Goal: Navigation & Orientation: Locate item on page

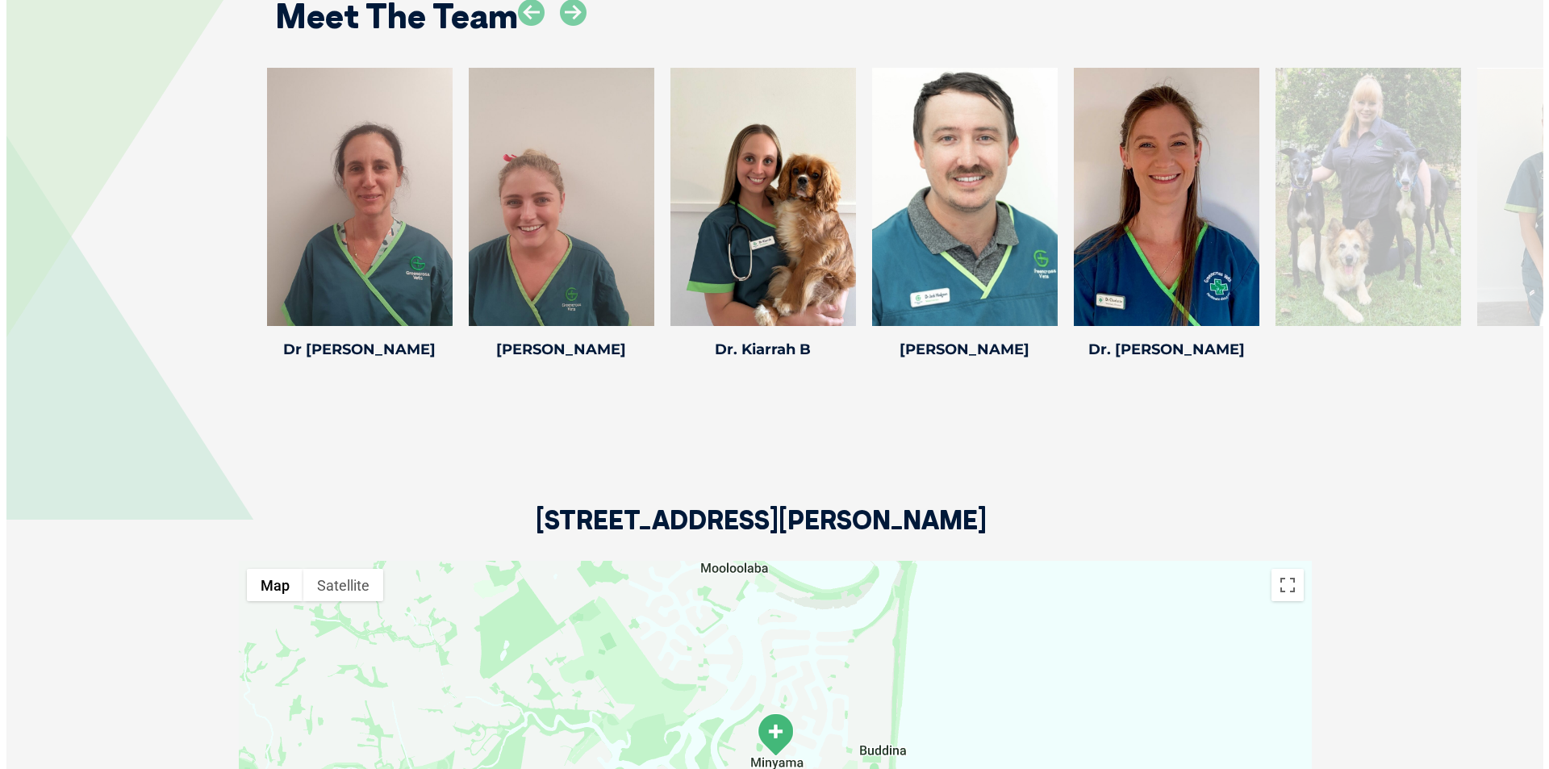
scroll to position [2259, 0]
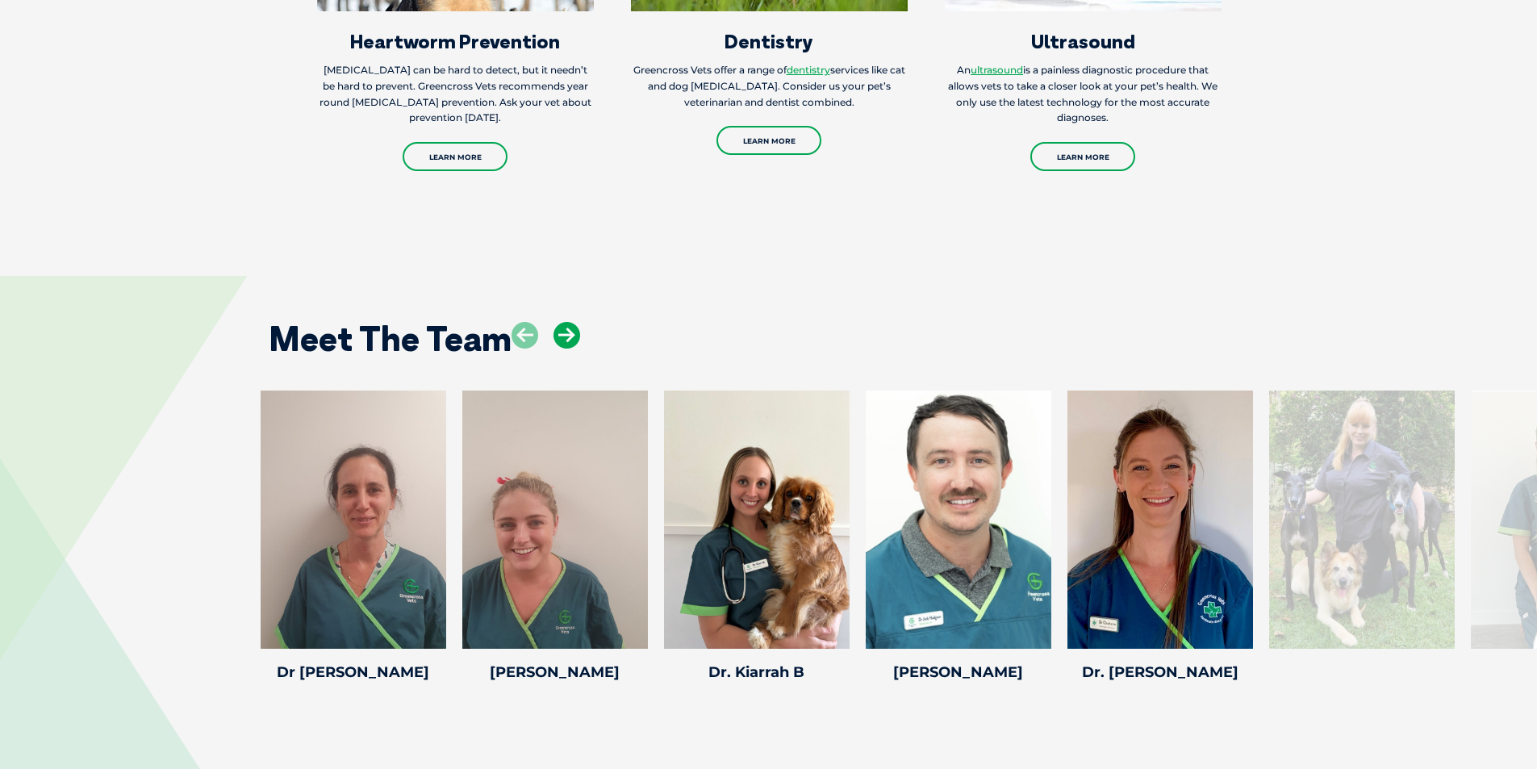
click at [560, 322] on icon at bounding box center [567, 335] width 27 height 27
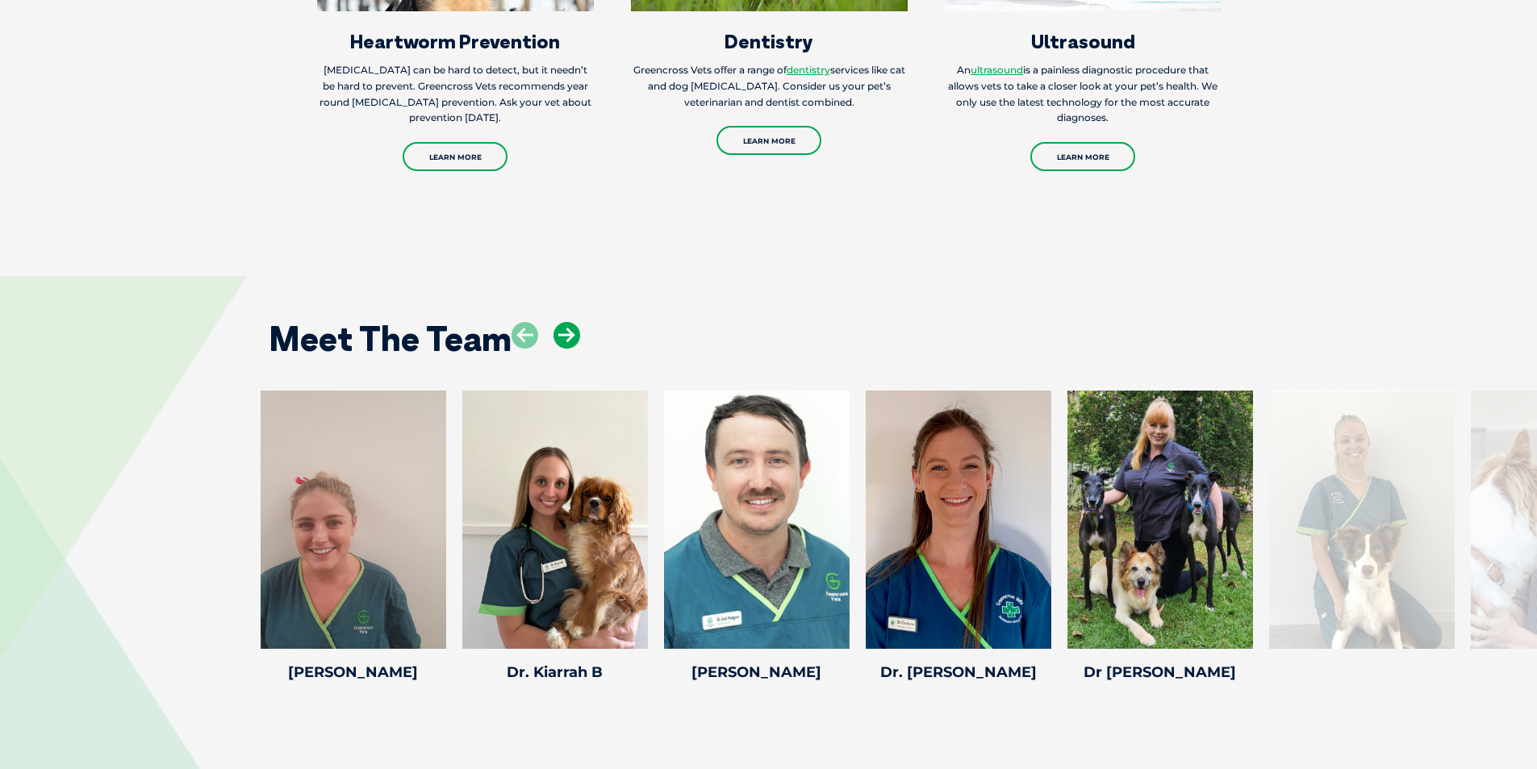
click at [560, 322] on icon at bounding box center [567, 335] width 27 height 27
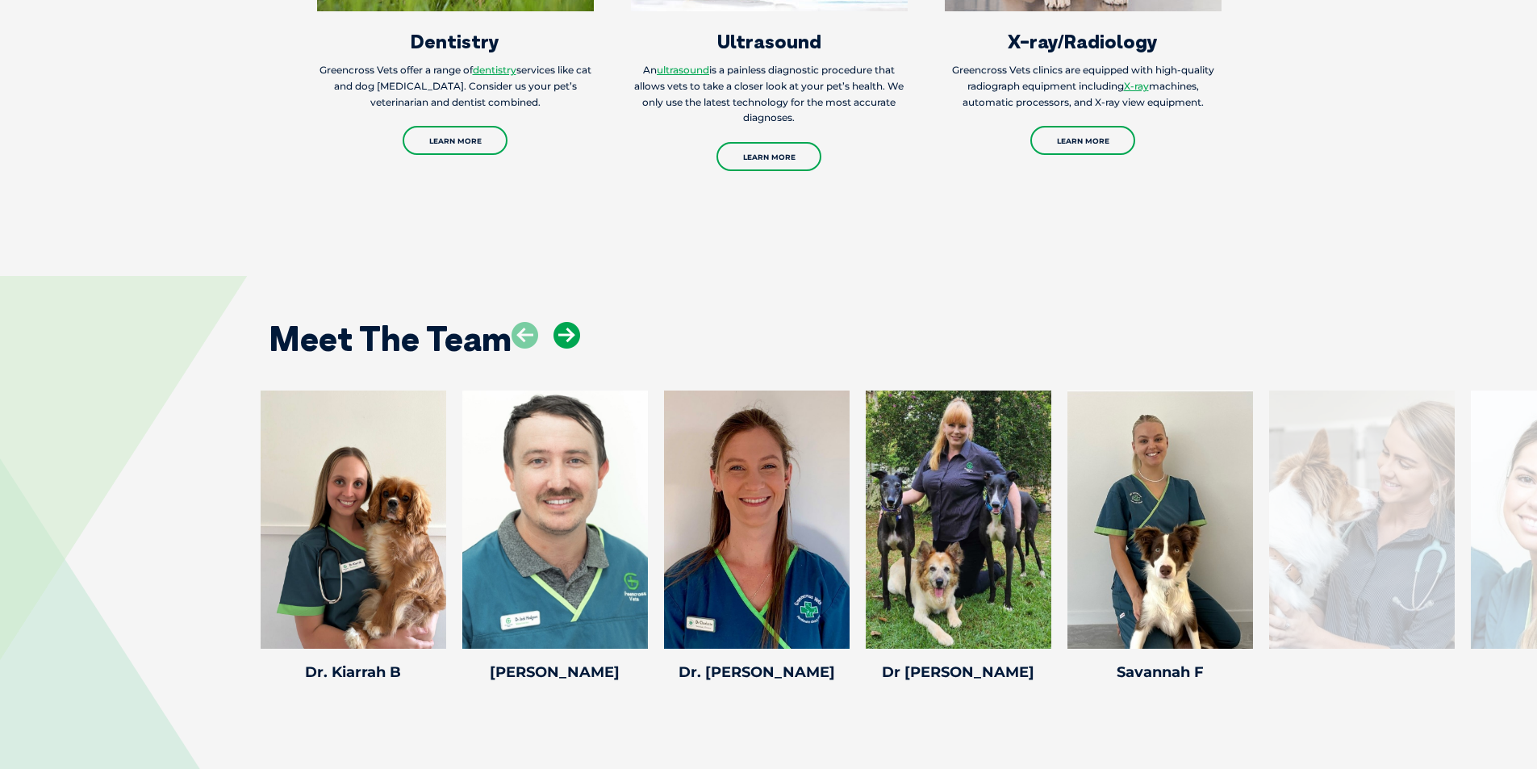
click at [560, 322] on icon at bounding box center [567, 335] width 27 height 27
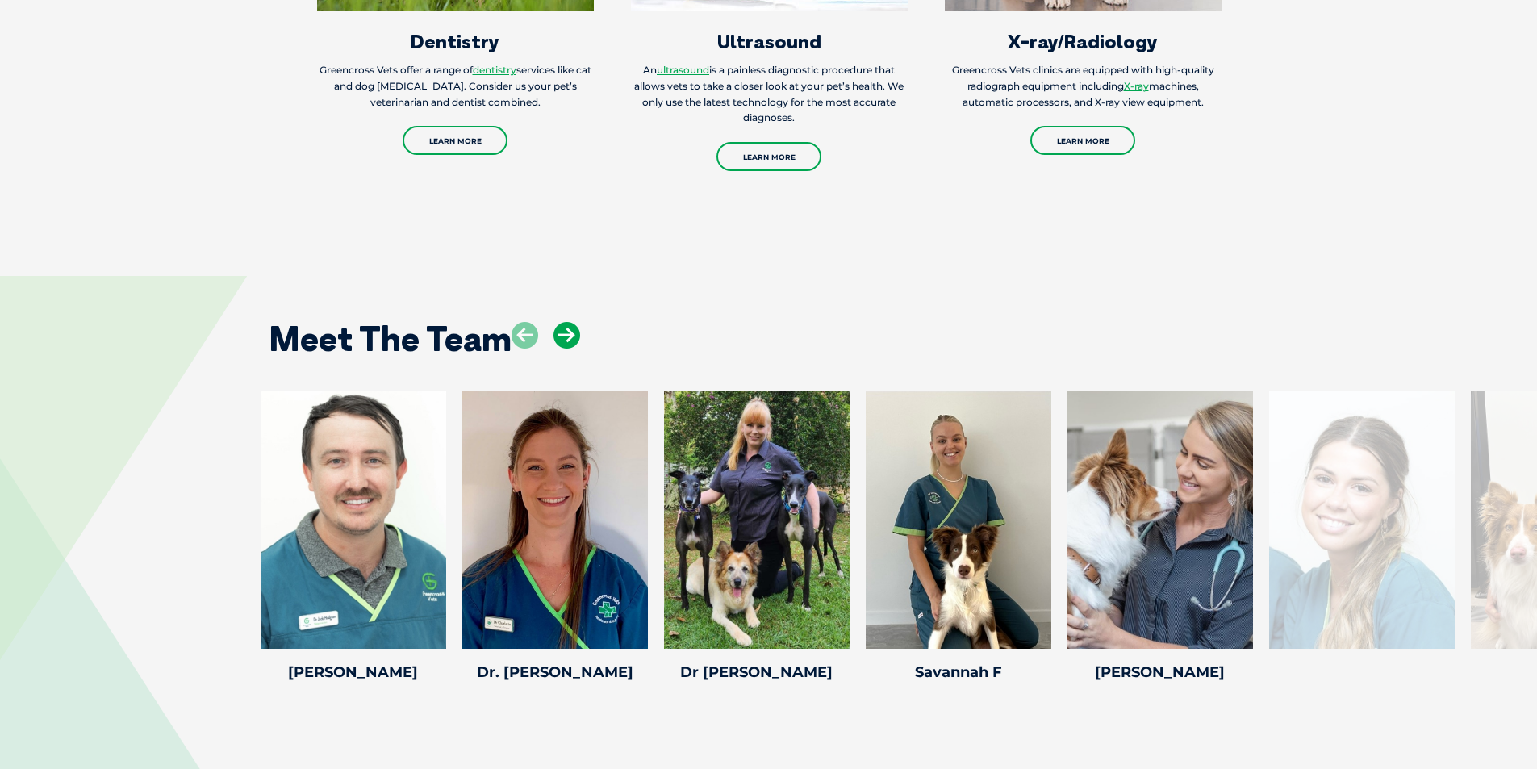
click at [560, 322] on icon at bounding box center [567, 335] width 27 height 27
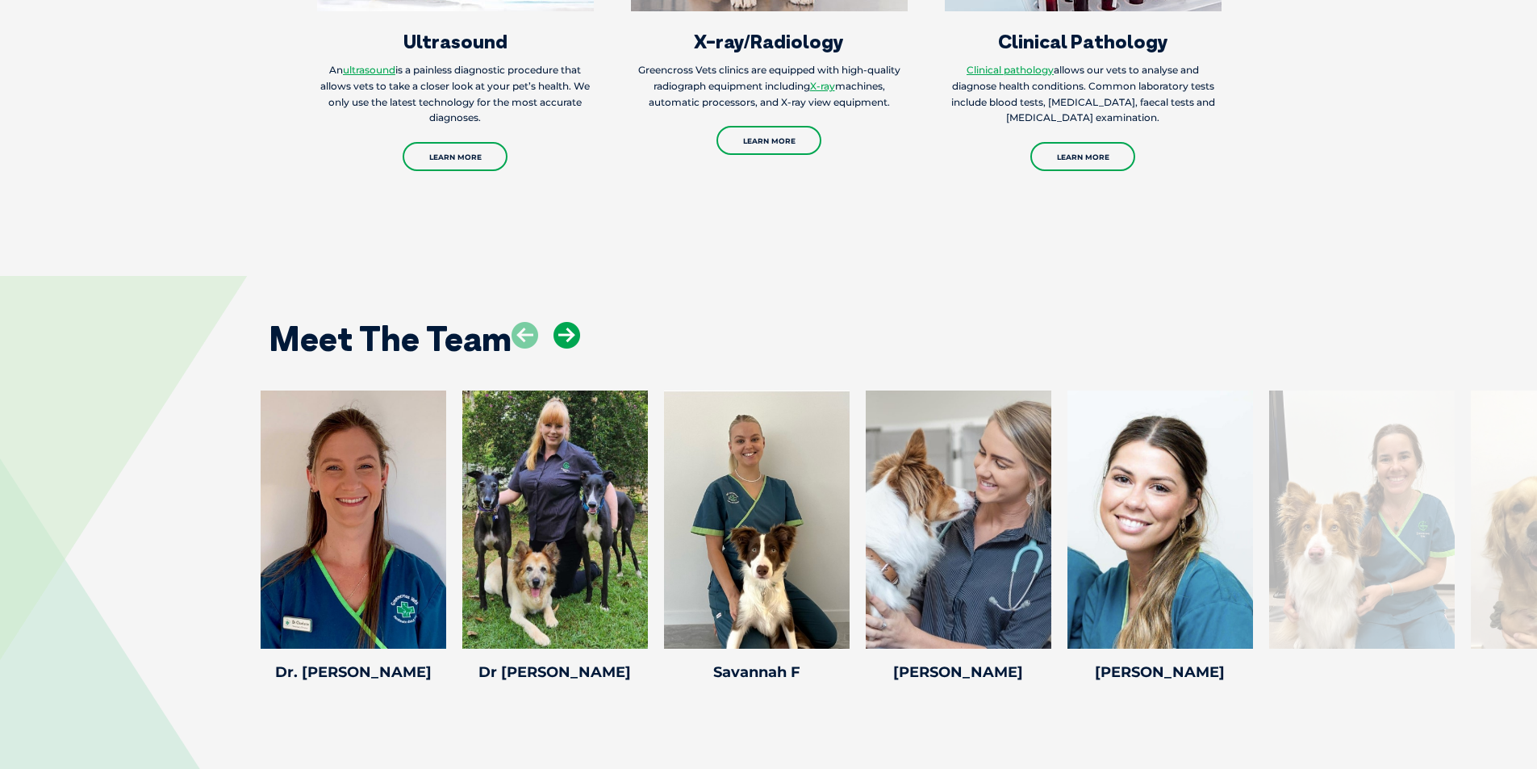
click at [560, 322] on icon at bounding box center [567, 335] width 27 height 27
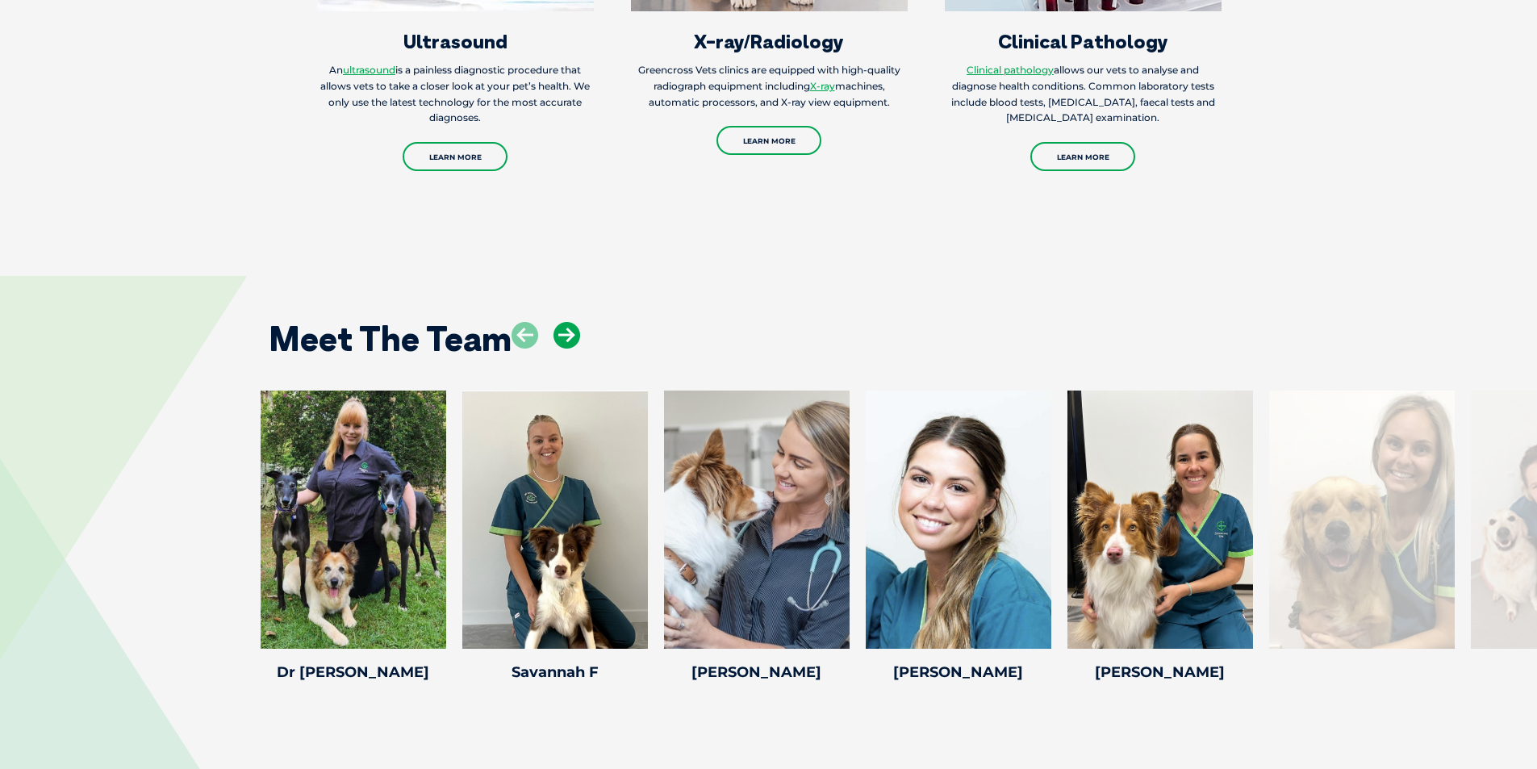
click at [560, 322] on icon at bounding box center [567, 335] width 27 height 27
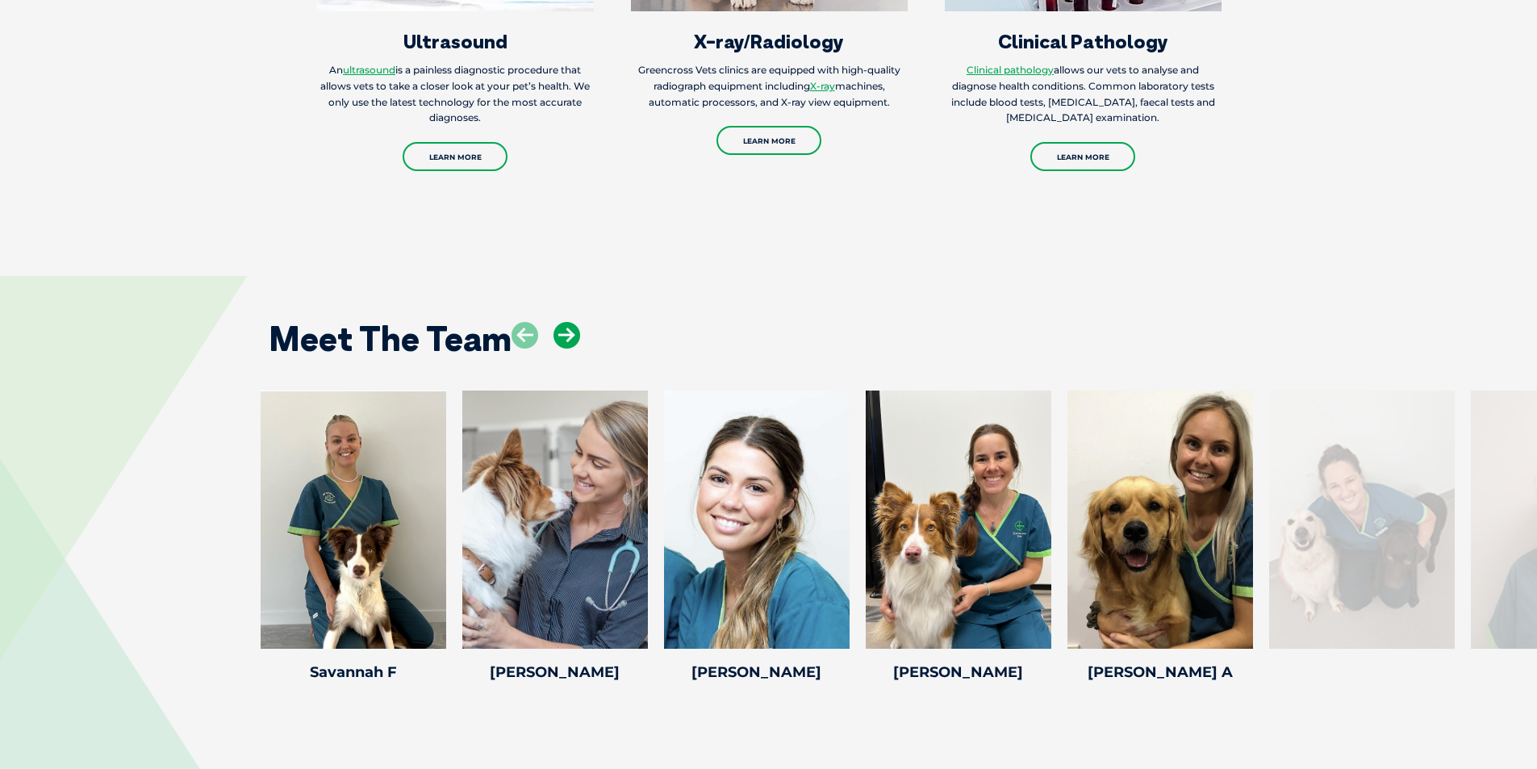
click at [560, 322] on icon at bounding box center [567, 335] width 27 height 27
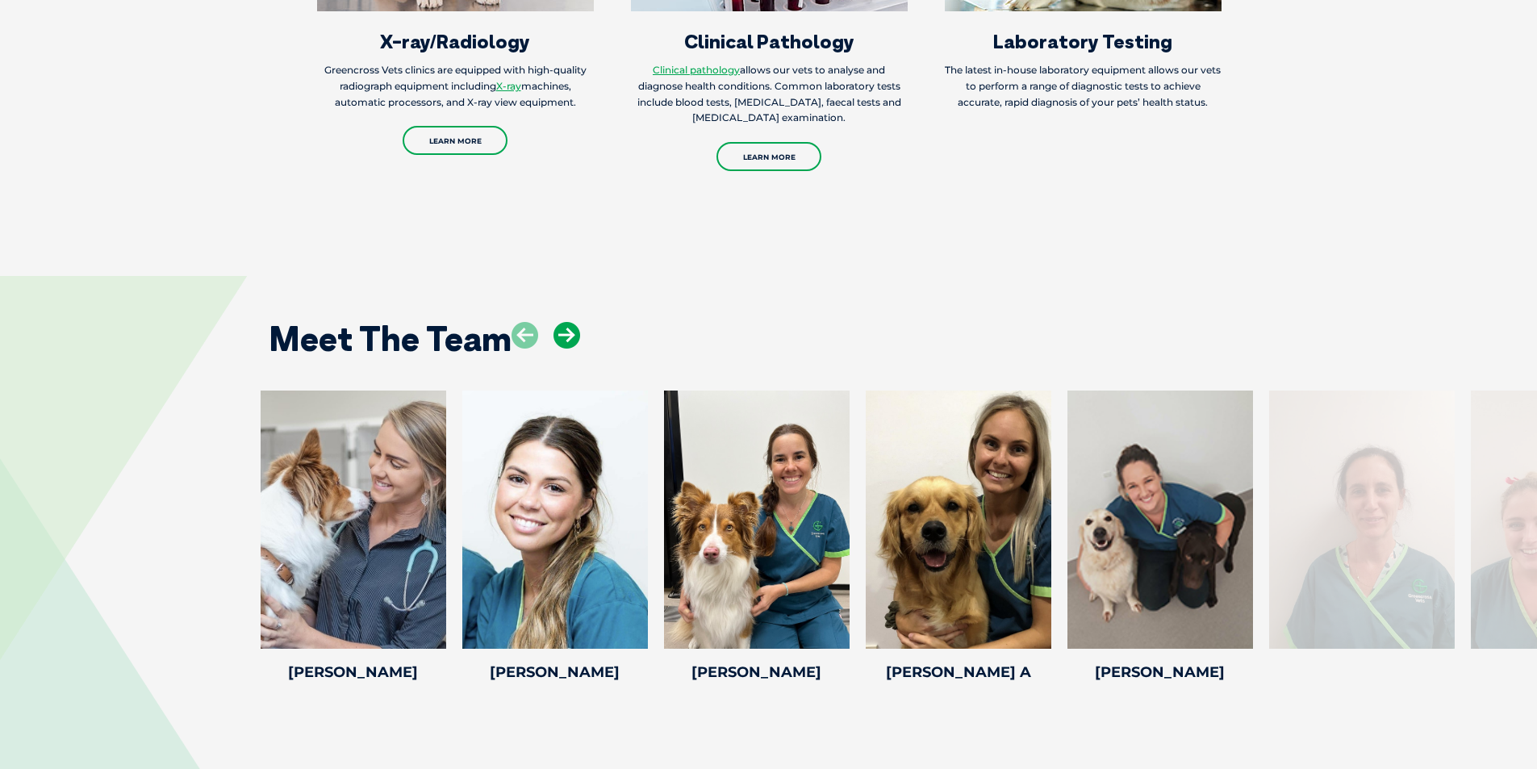
click at [560, 322] on icon at bounding box center [567, 335] width 27 height 27
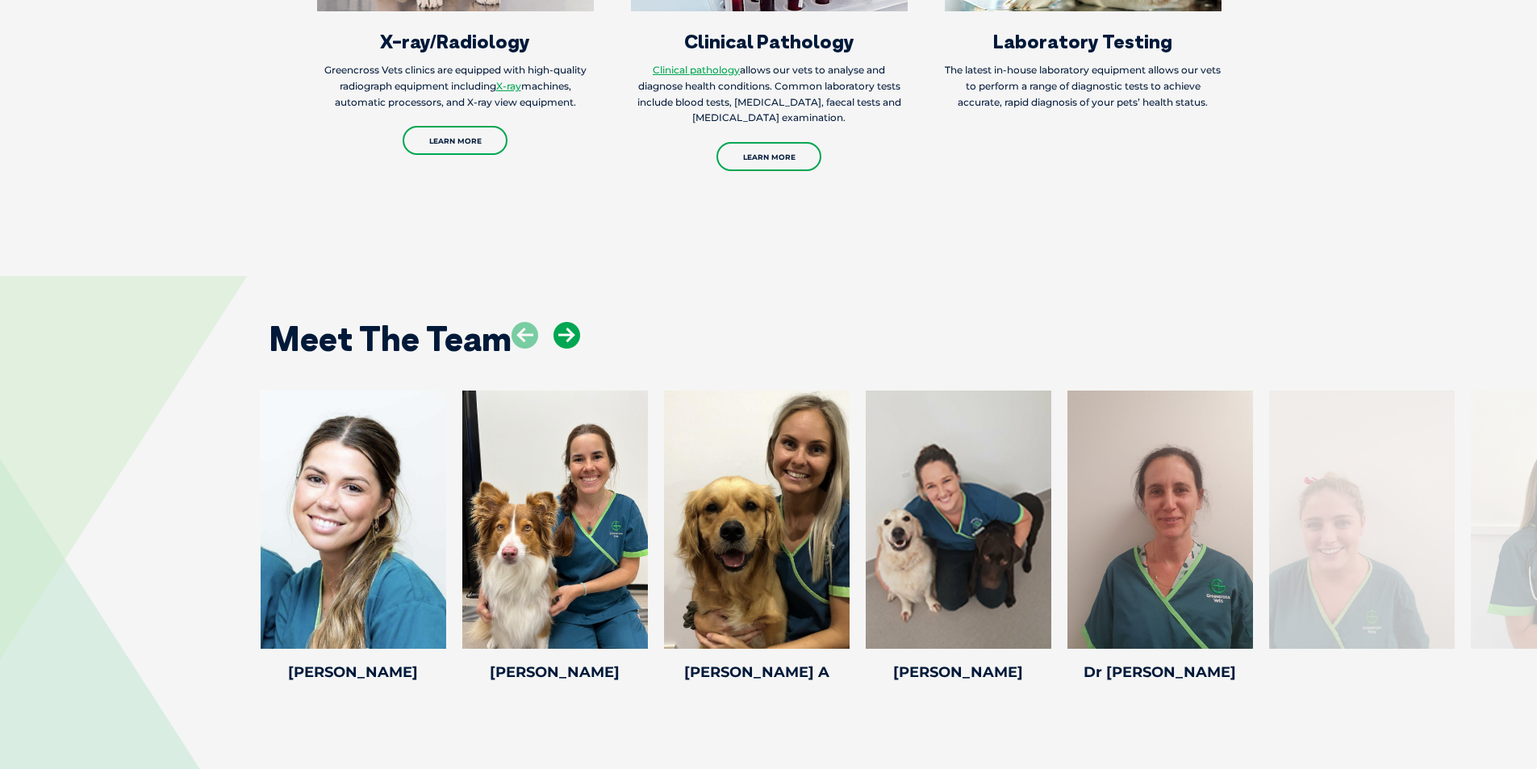
click at [560, 322] on icon at bounding box center [567, 335] width 27 height 27
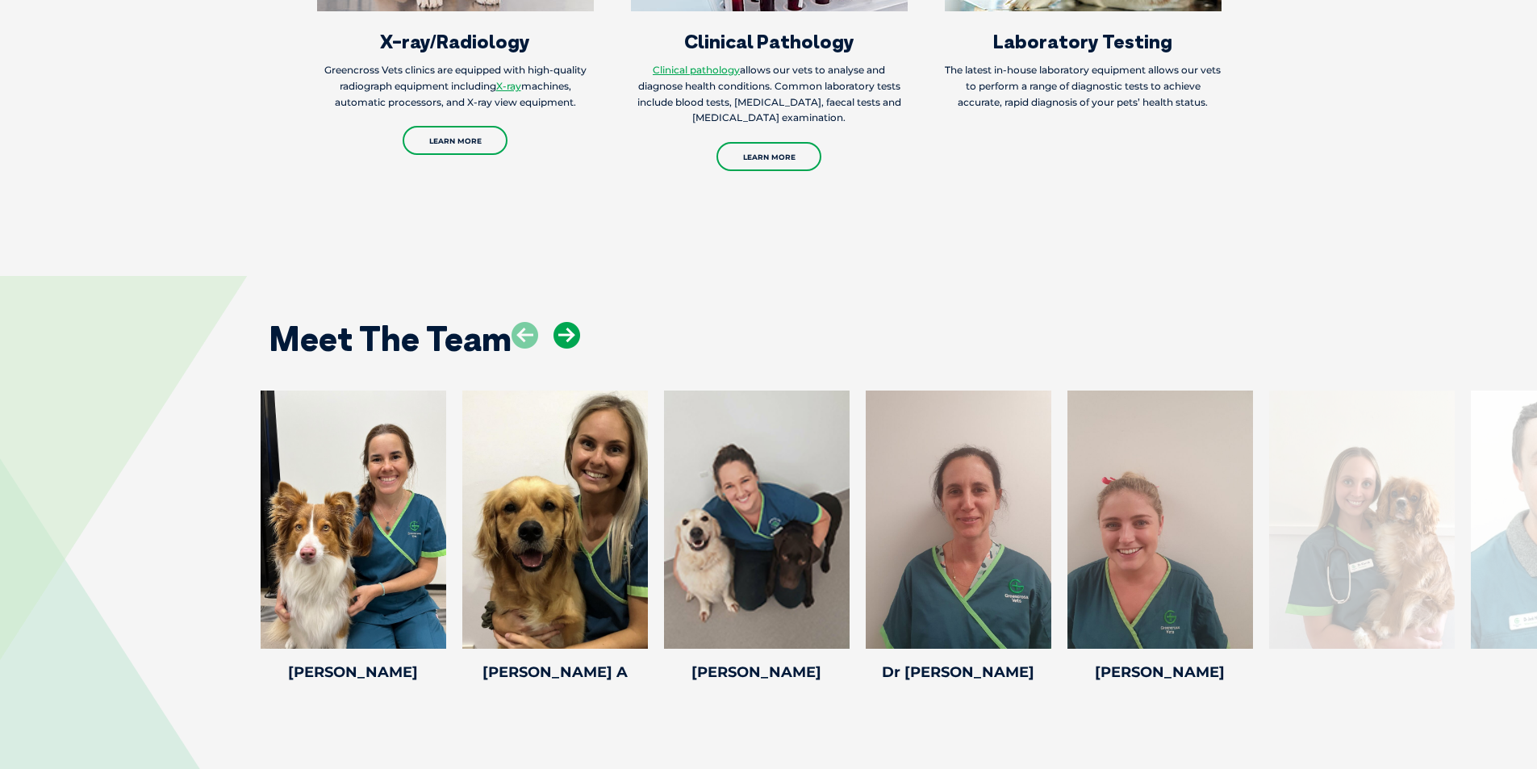
click at [560, 322] on icon at bounding box center [567, 335] width 27 height 27
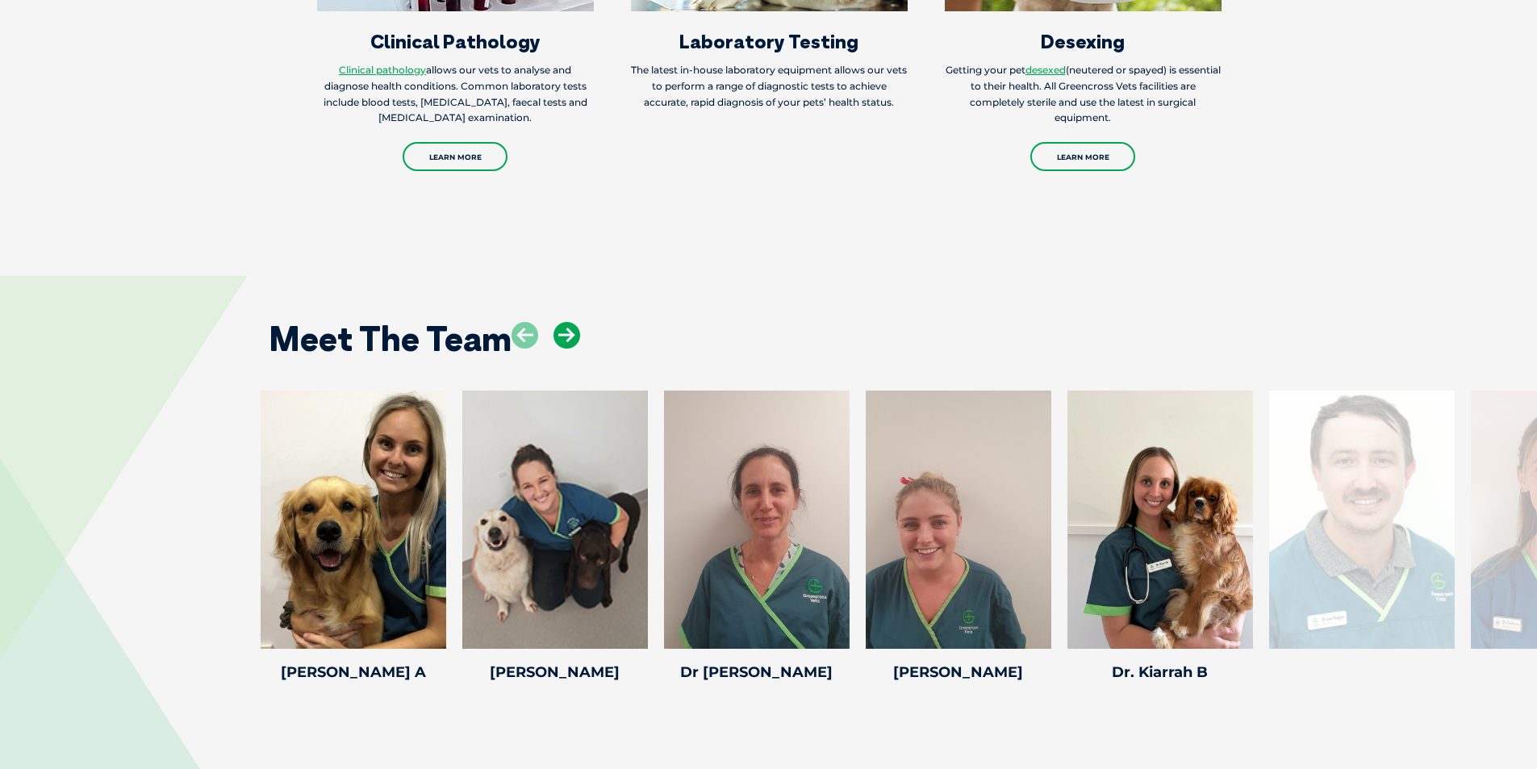
click at [560, 322] on icon at bounding box center [567, 335] width 27 height 27
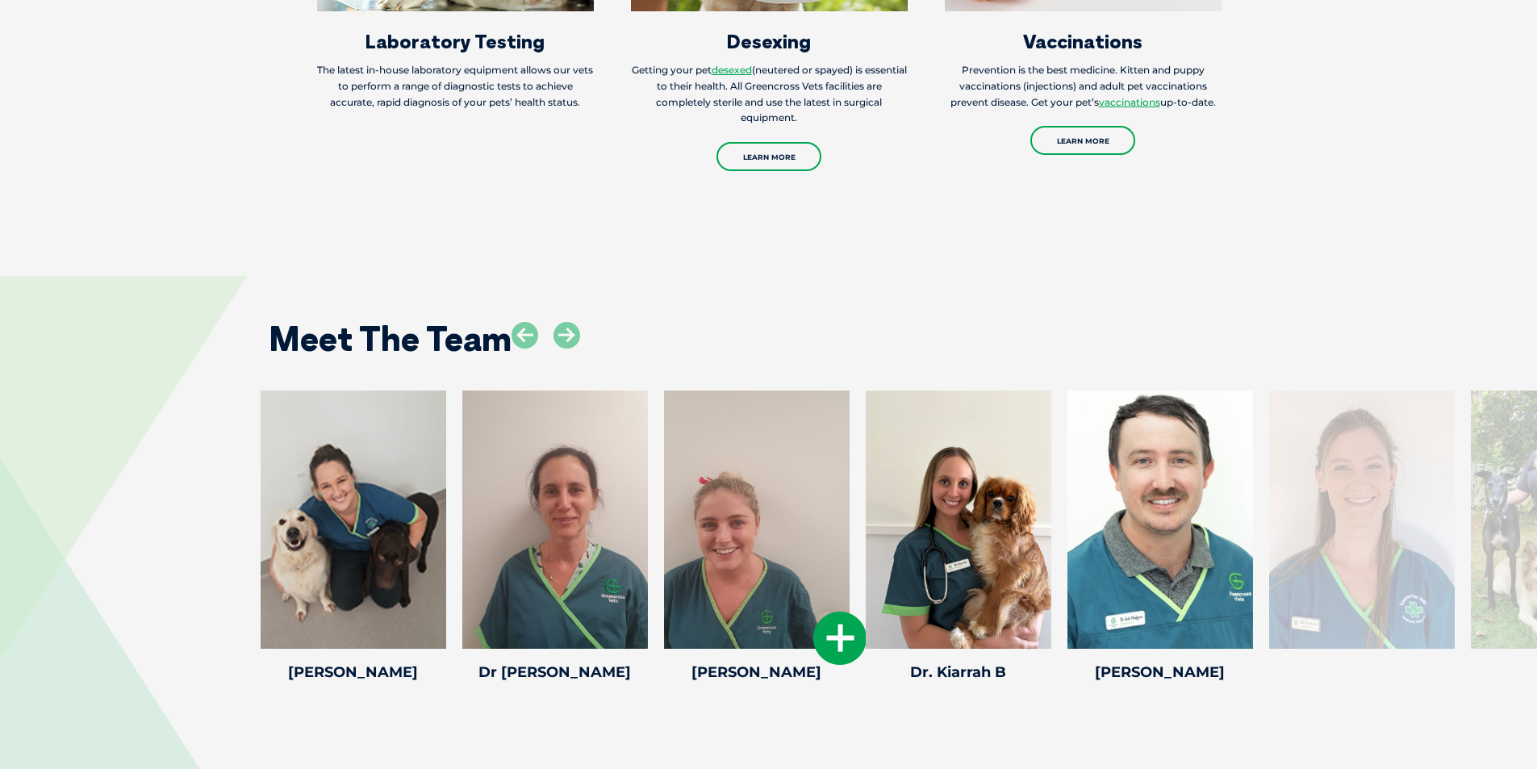
click at [834, 615] on icon at bounding box center [839, 638] width 53 height 53
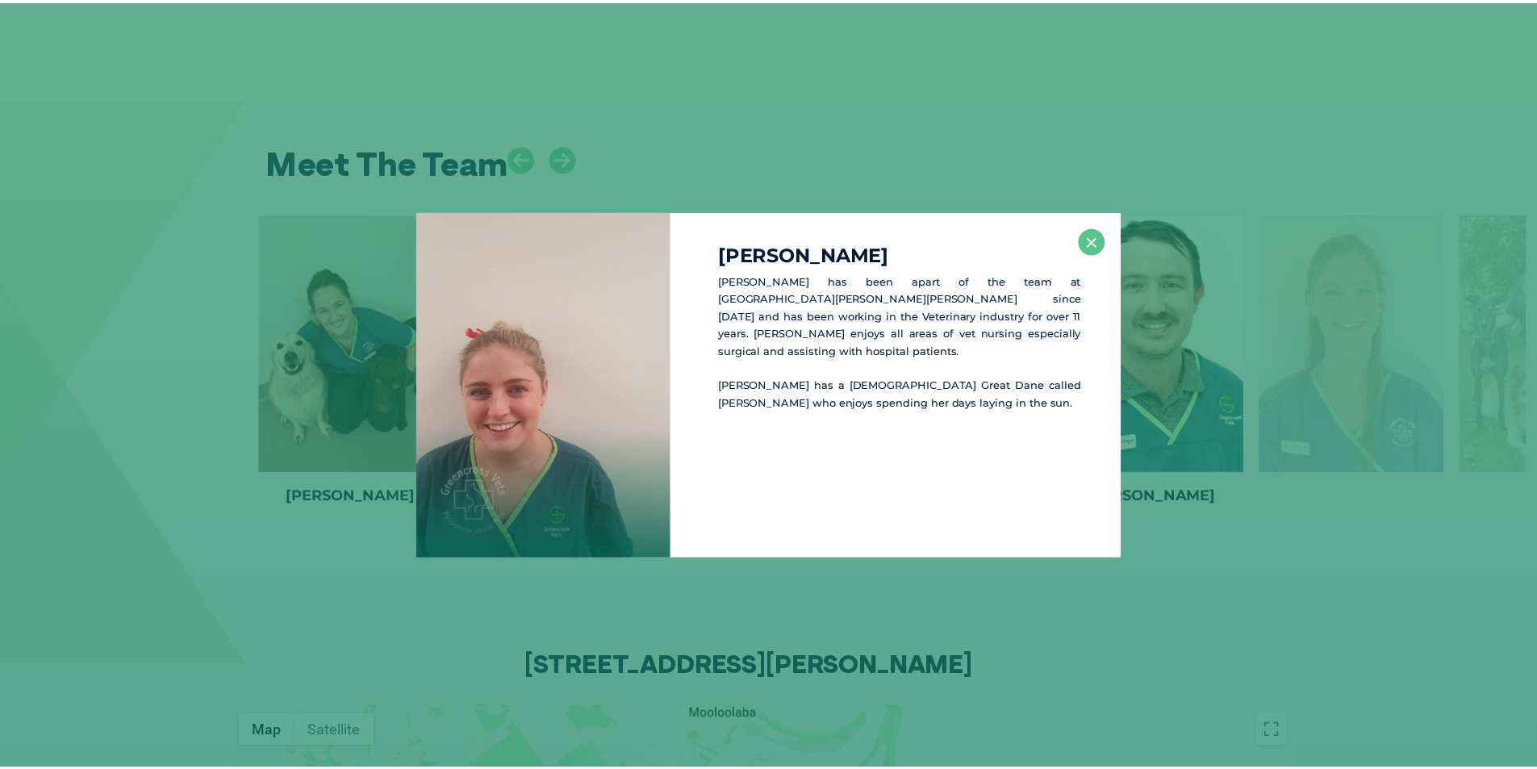
scroll to position [2441, 0]
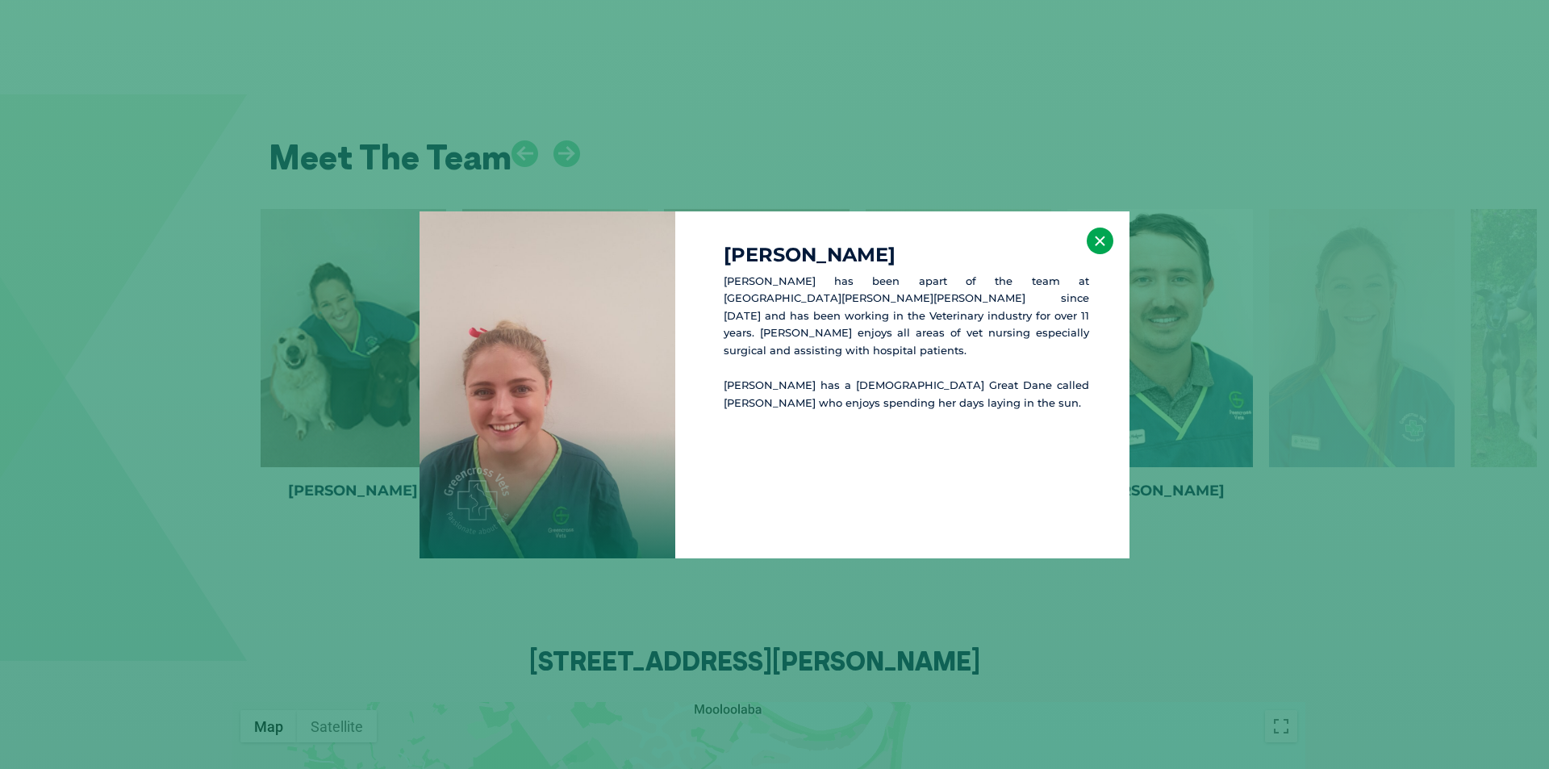
click at [1102, 238] on button "×" at bounding box center [1100, 241] width 27 height 27
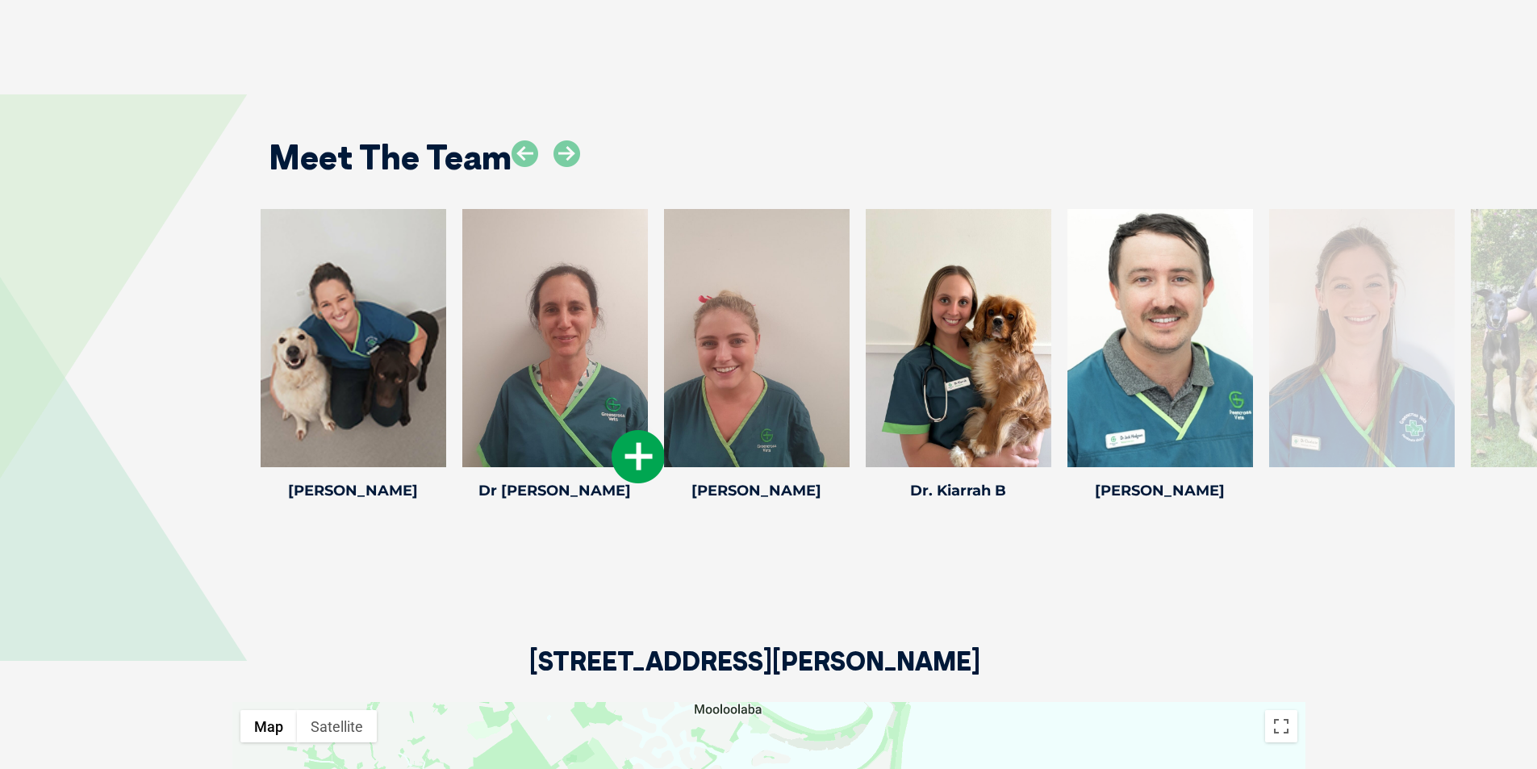
click at [636, 432] on icon at bounding box center [638, 456] width 53 height 53
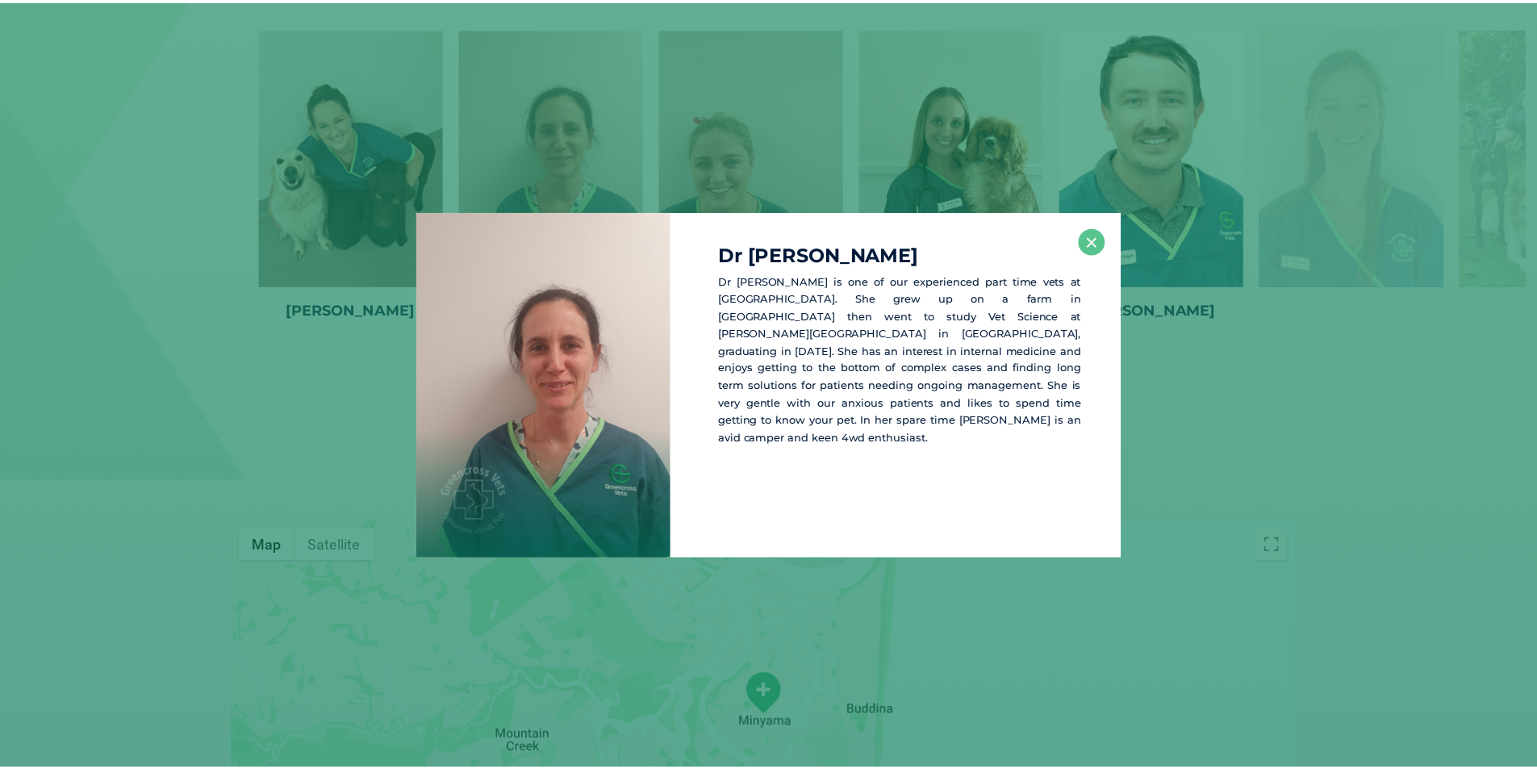
scroll to position [2623, 0]
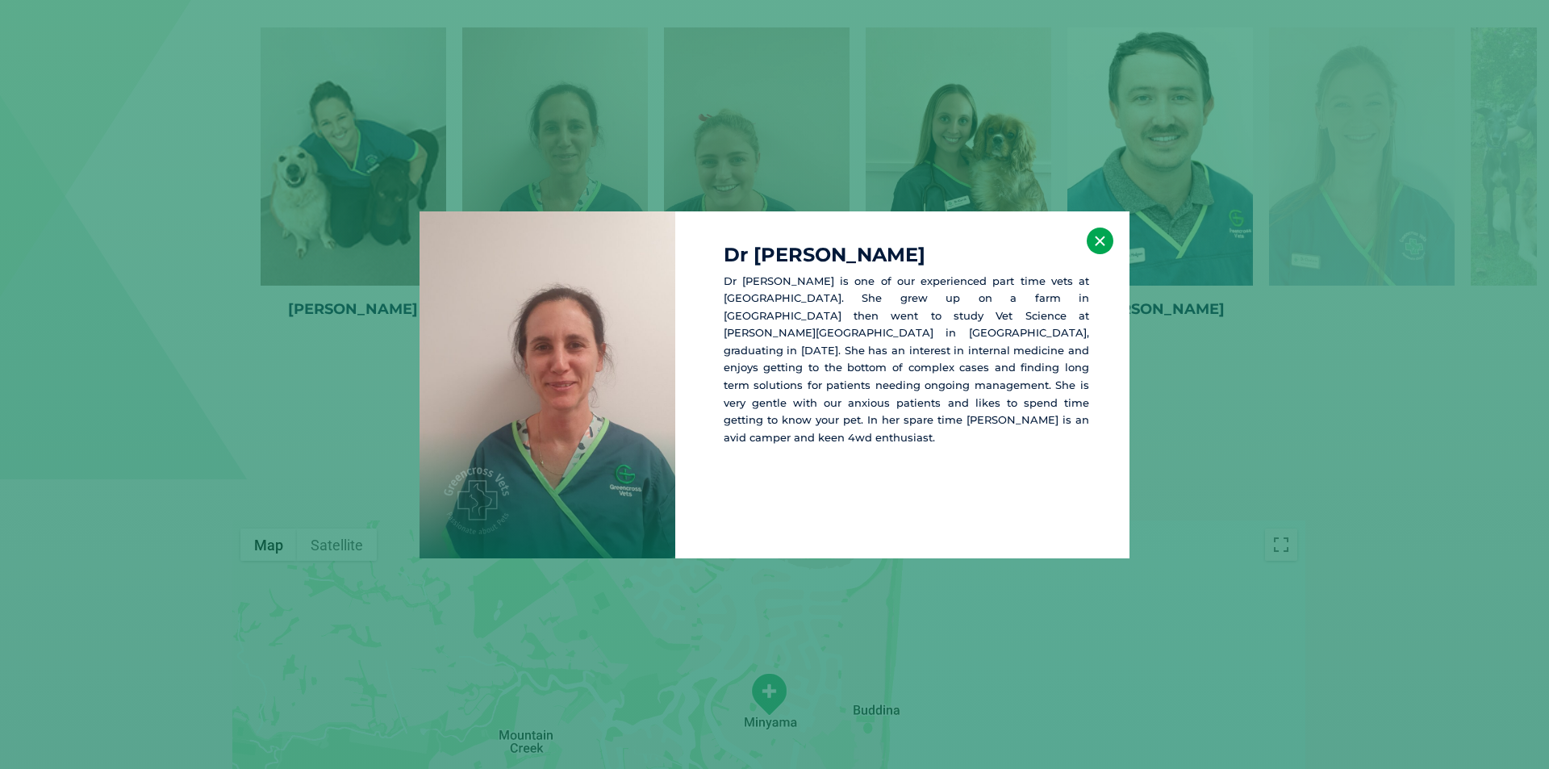
click at [1099, 236] on button "×" at bounding box center [1100, 241] width 27 height 27
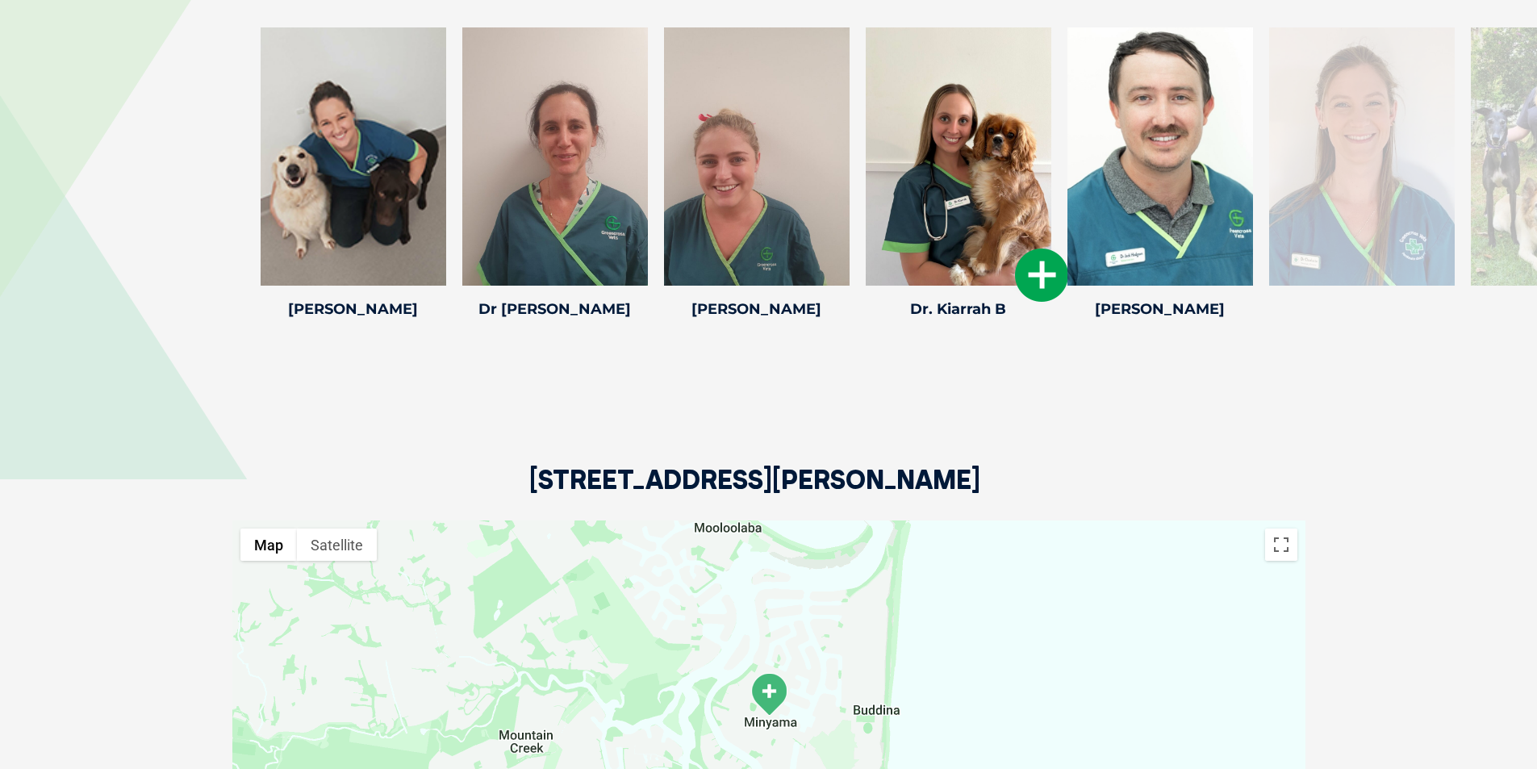
scroll to position [2380, 0]
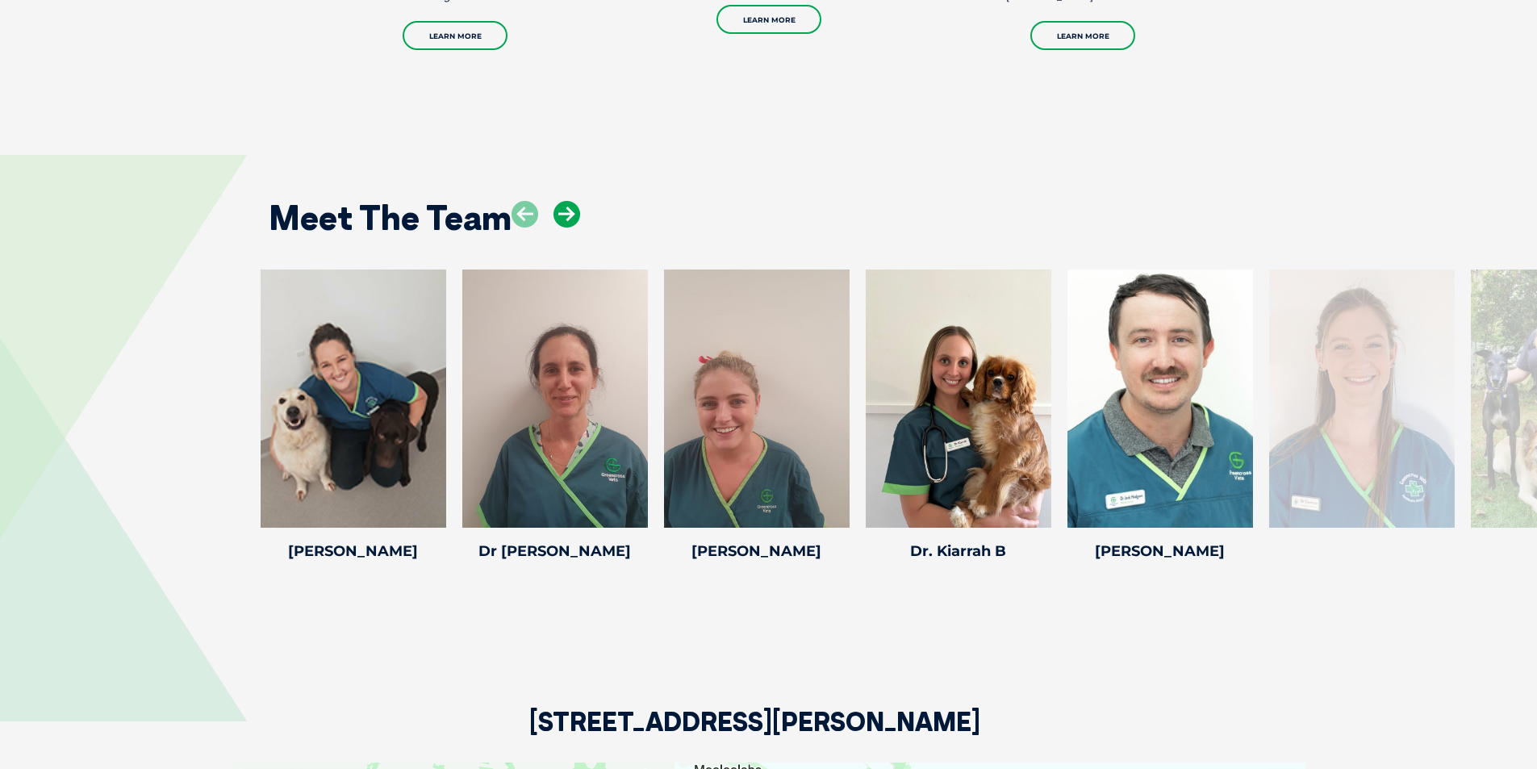
click at [577, 201] on icon at bounding box center [567, 214] width 27 height 27
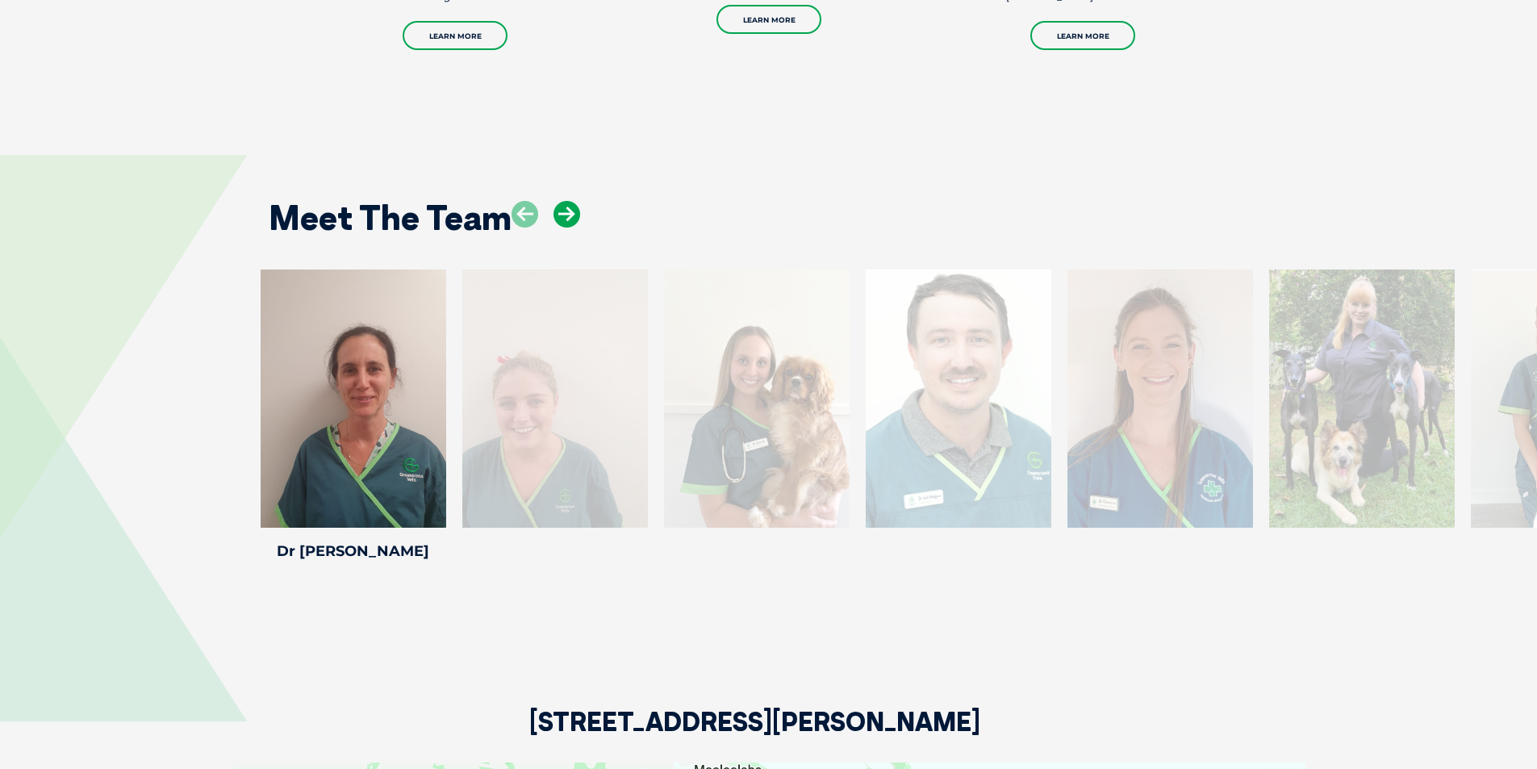
click at [573, 201] on icon at bounding box center [567, 214] width 27 height 27
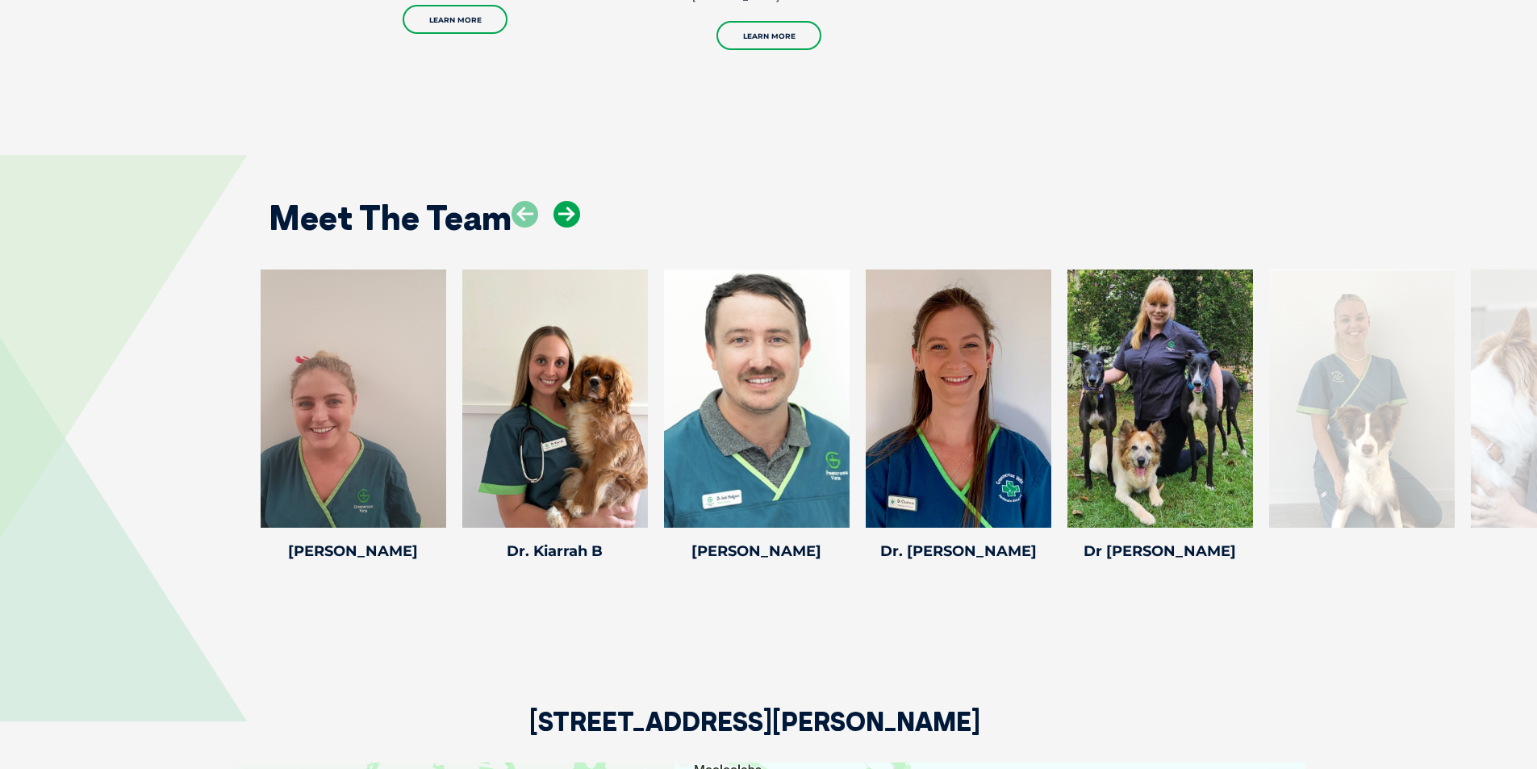
click at [573, 201] on icon at bounding box center [567, 214] width 27 height 27
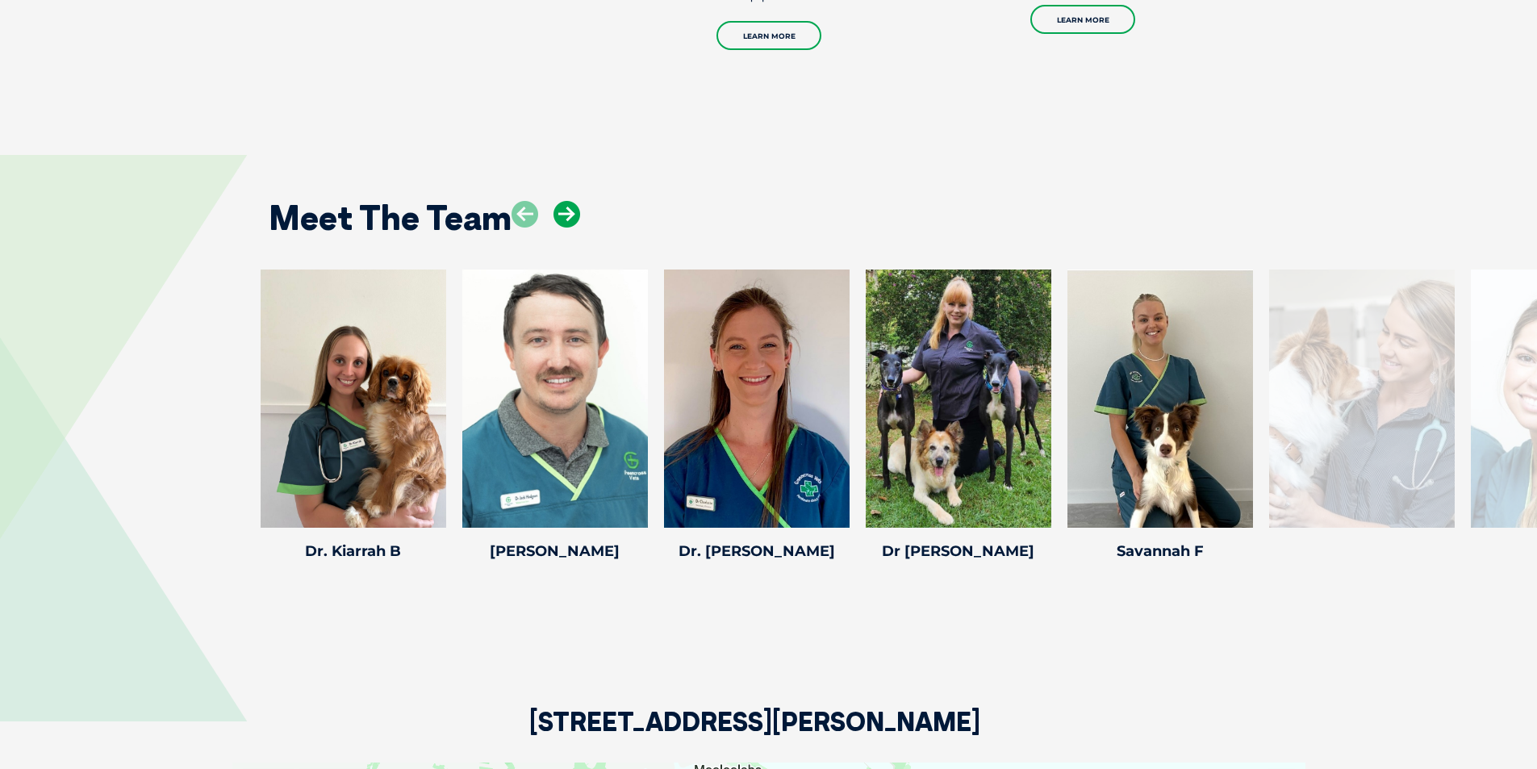
click at [573, 201] on icon at bounding box center [567, 214] width 27 height 27
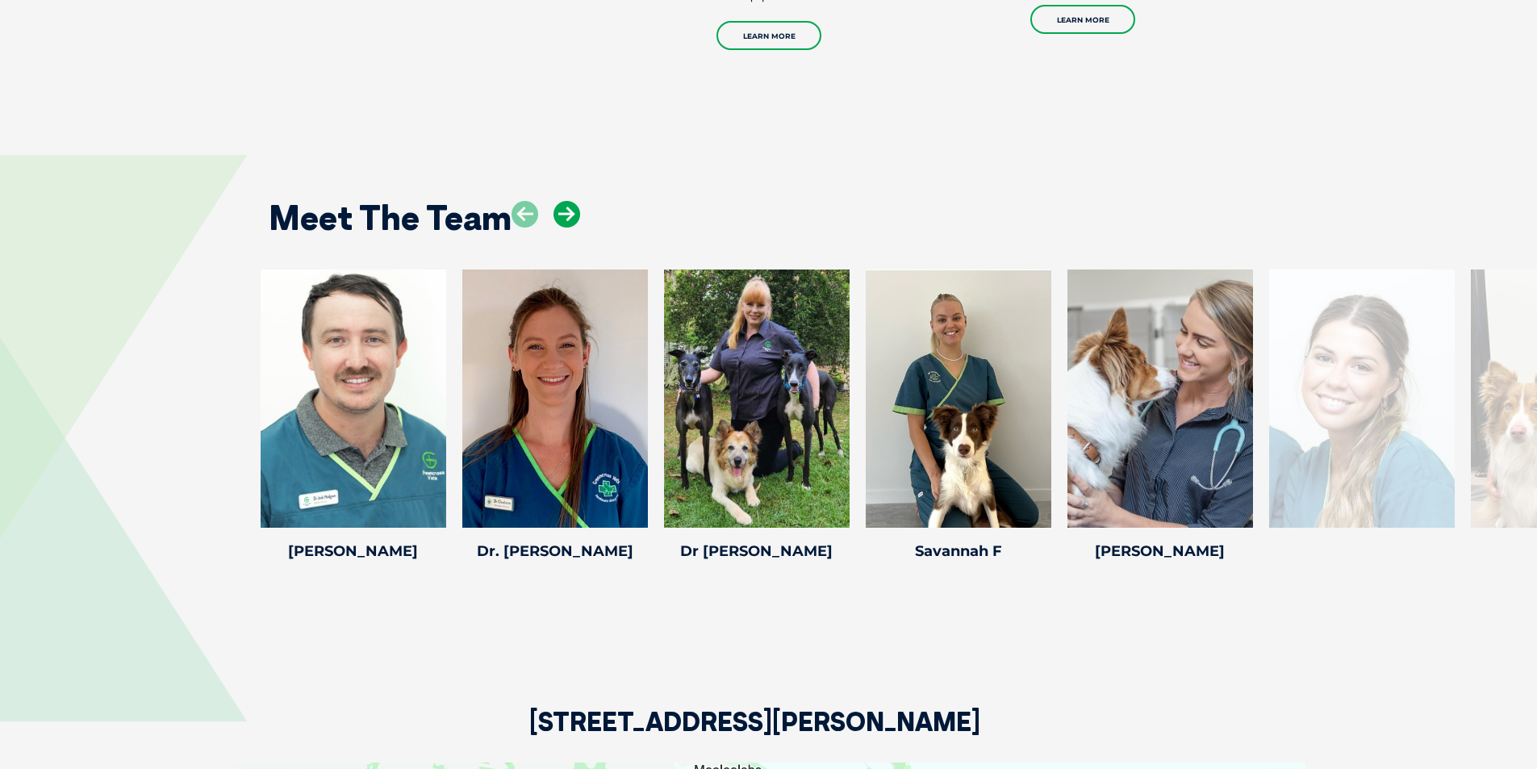
click at [573, 201] on icon at bounding box center [567, 214] width 27 height 27
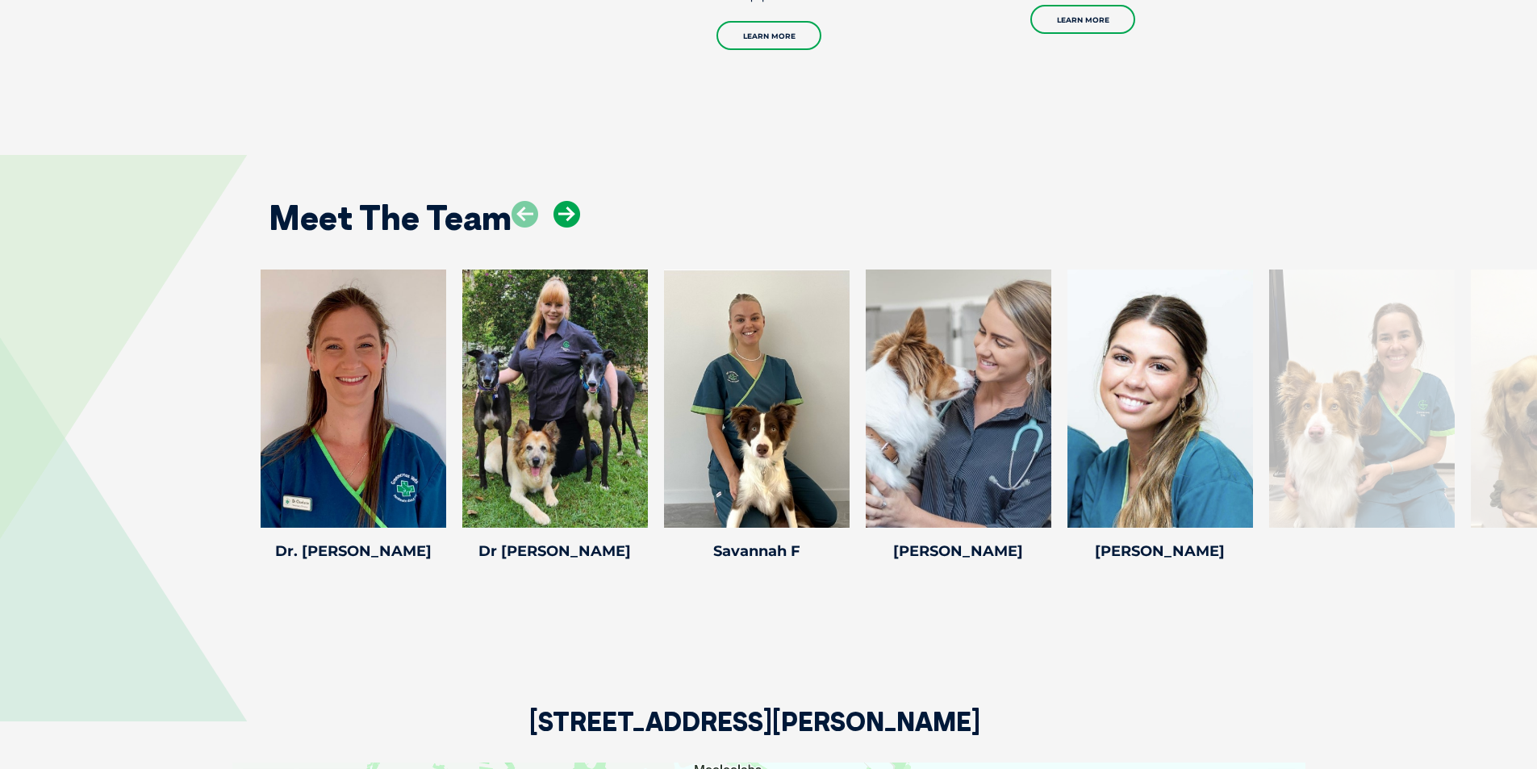
click at [573, 201] on icon at bounding box center [567, 214] width 27 height 27
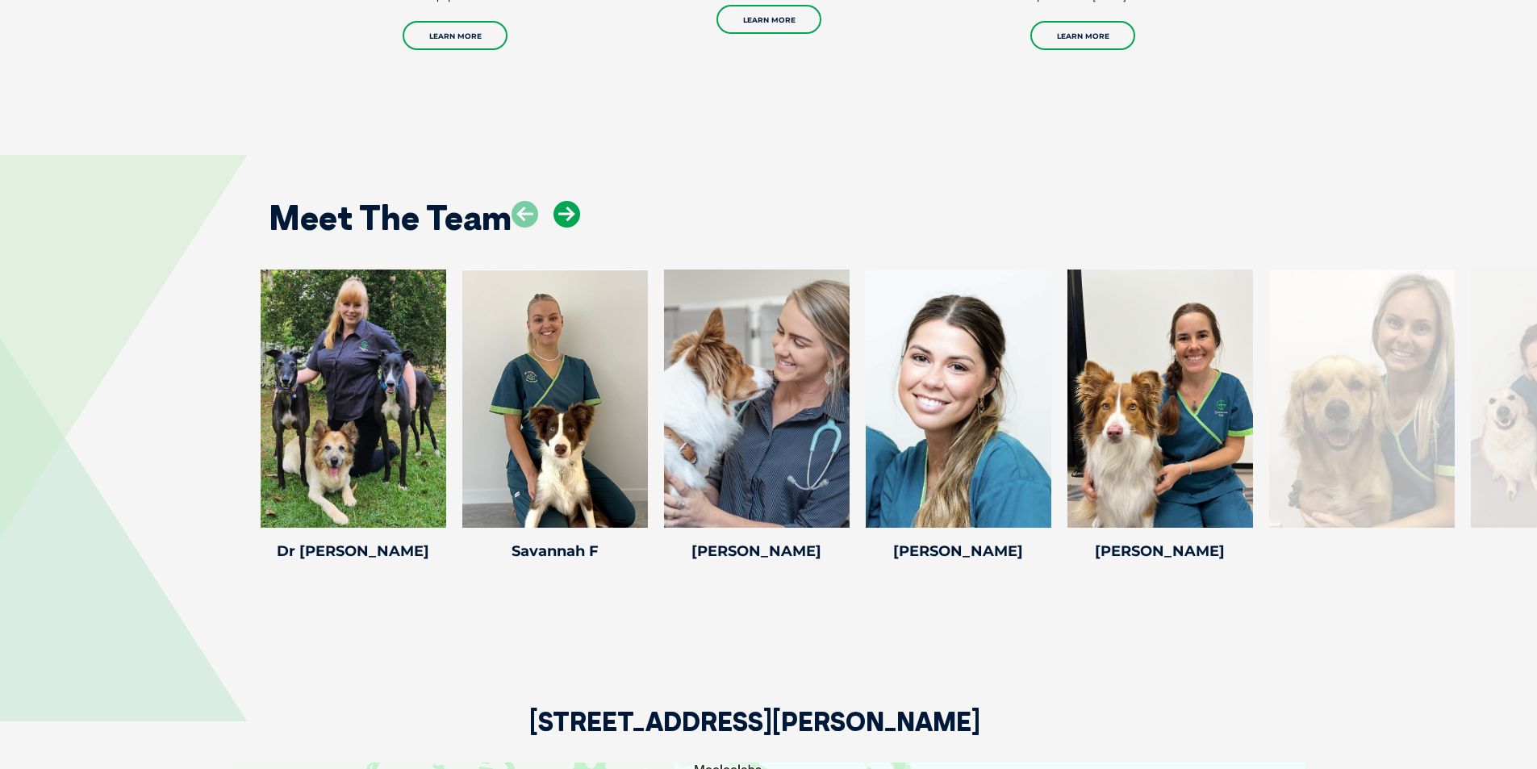
click at [573, 201] on icon at bounding box center [567, 214] width 27 height 27
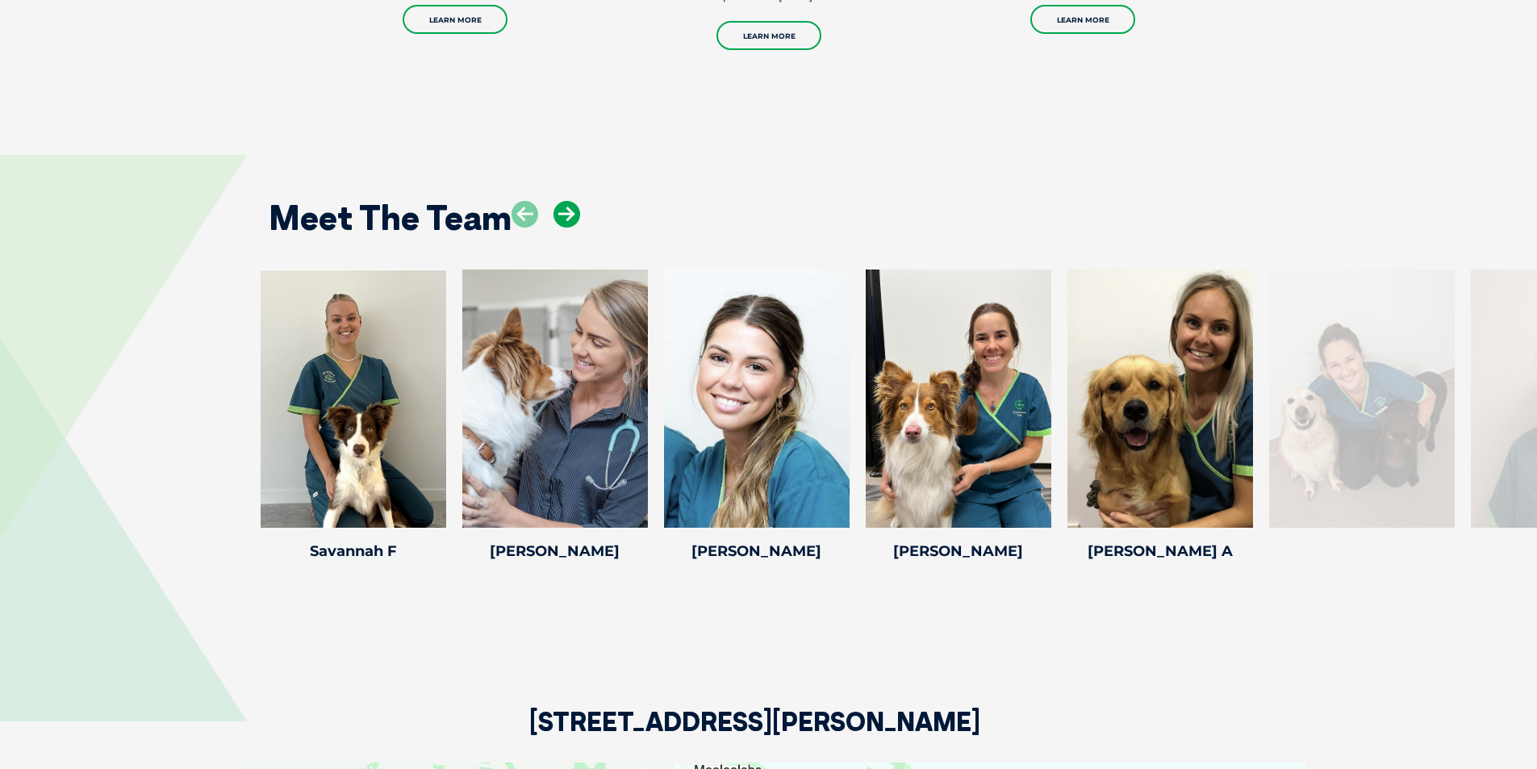
click at [573, 201] on icon at bounding box center [567, 214] width 27 height 27
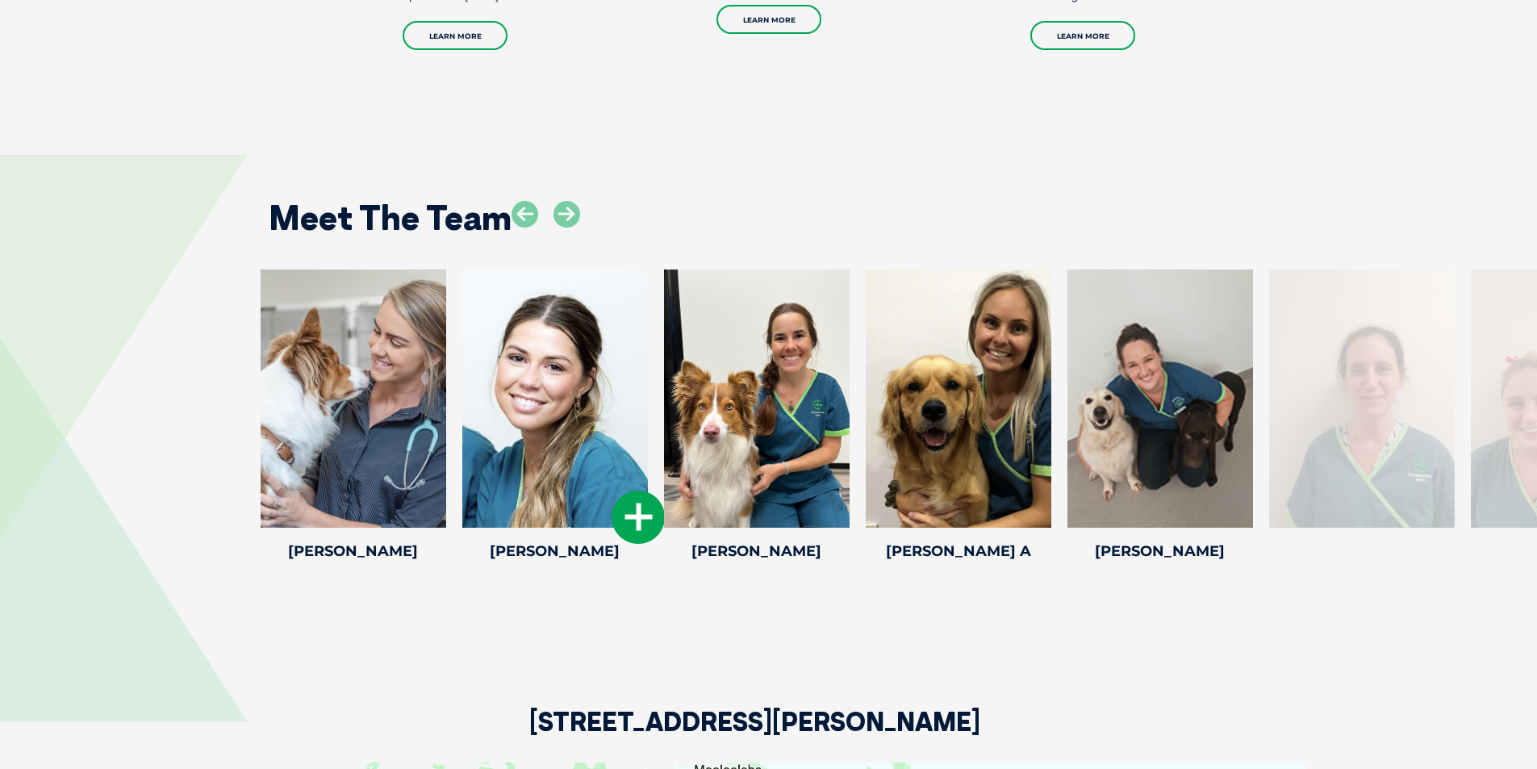
click at [637, 517] on icon at bounding box center [638, 517] width 53 height 53
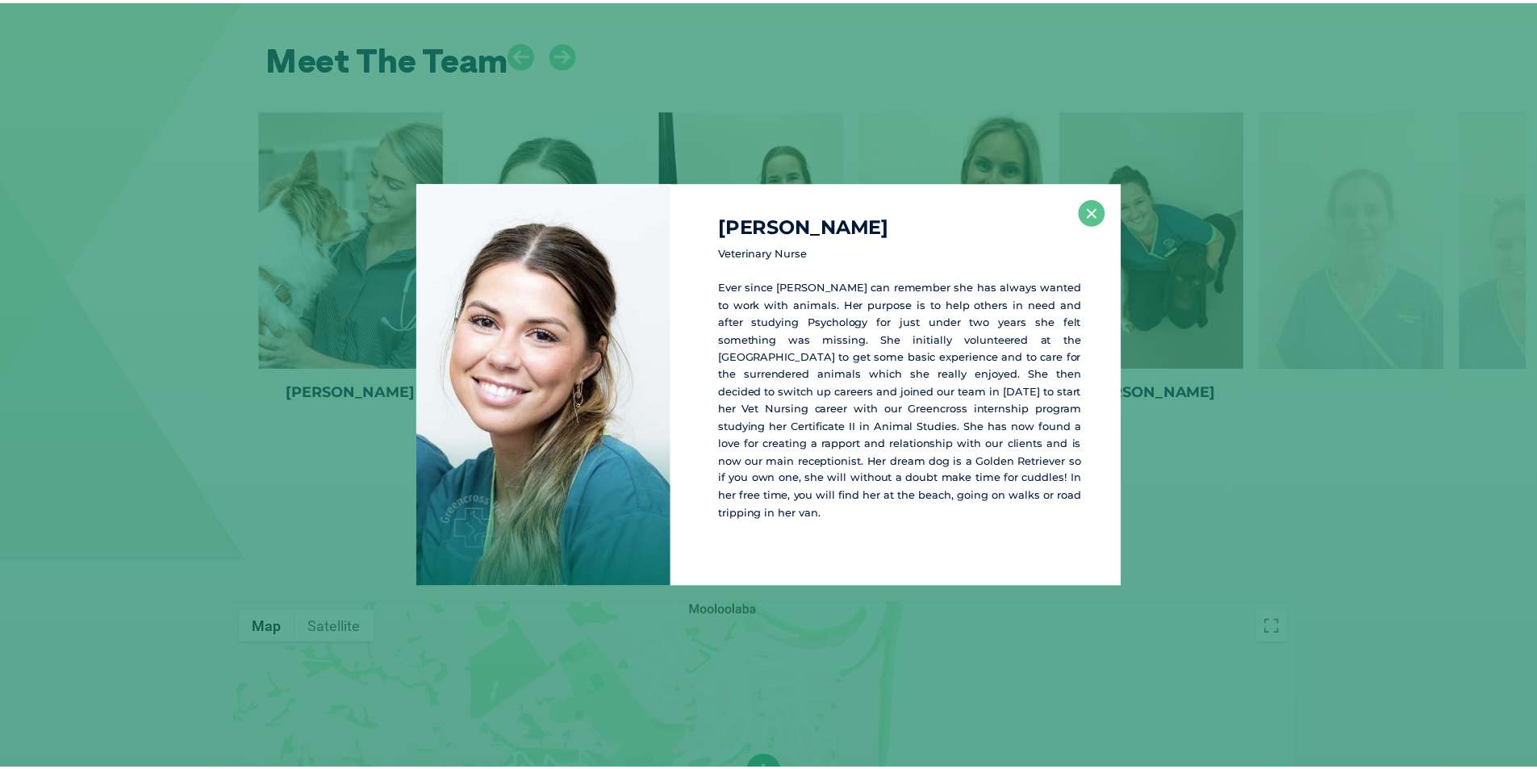
scroll to position [2546, 0]
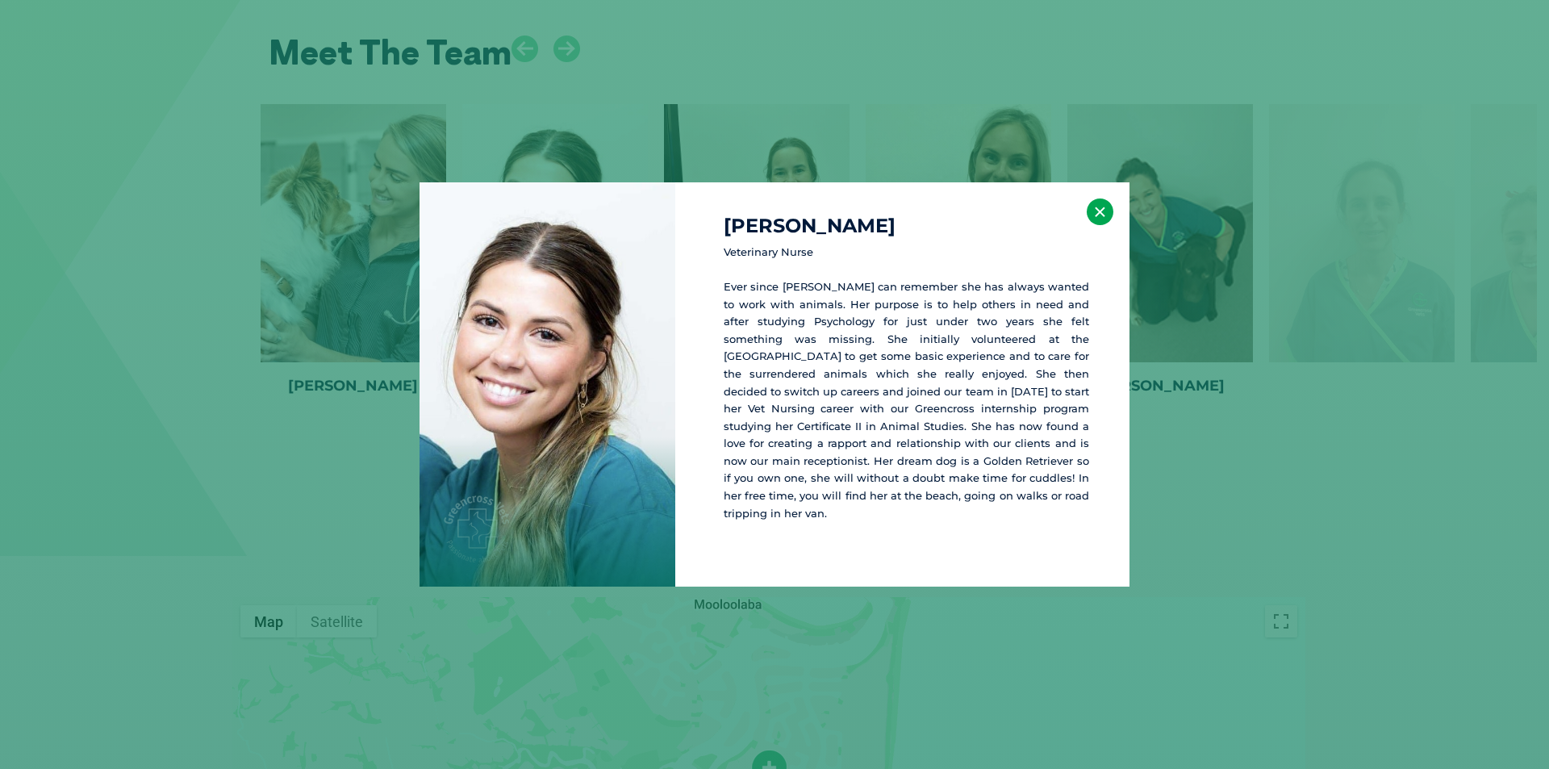
click at [1101, 213] on button "×" at bounding box center [1100, 212] width 27 height 27
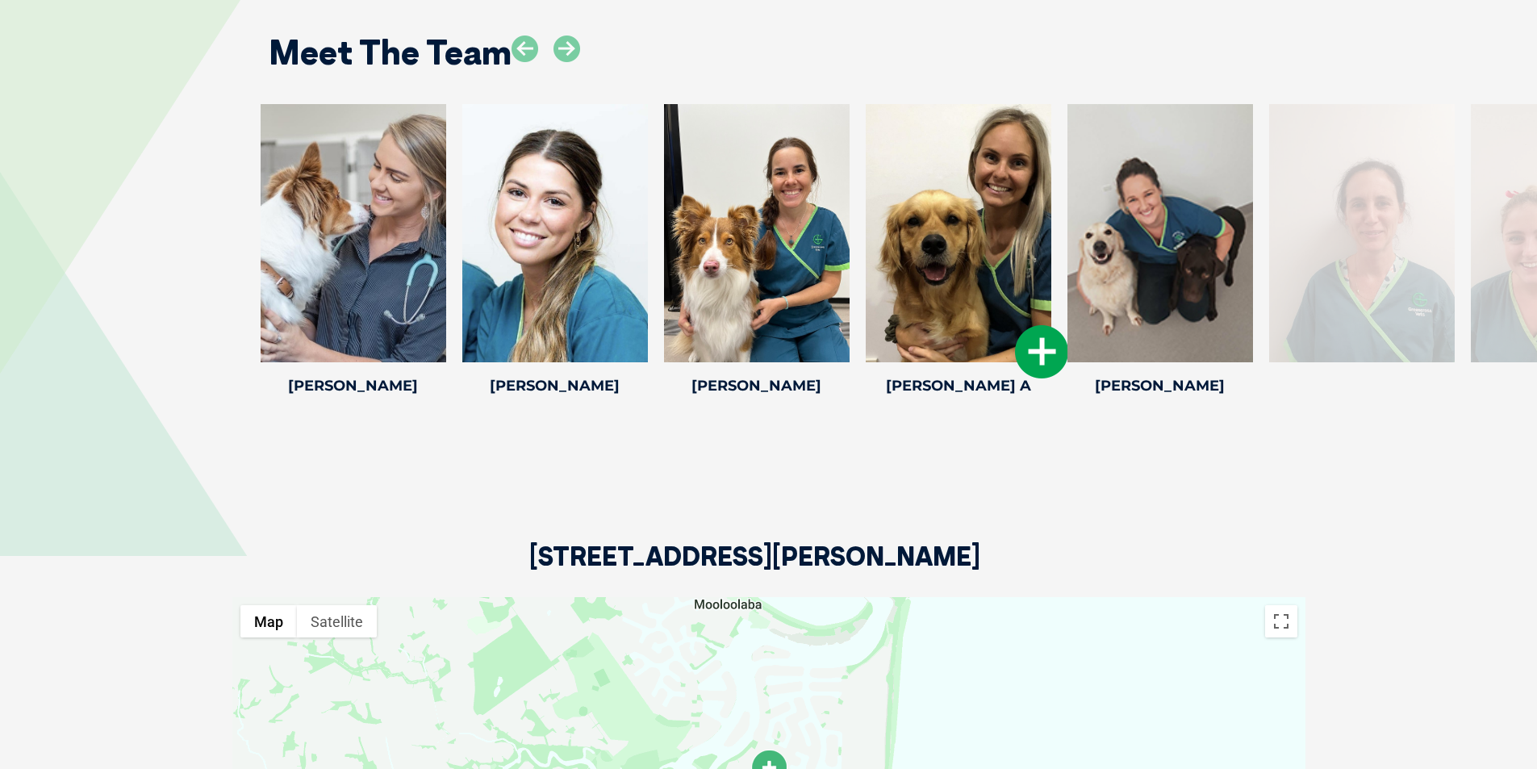
click at [1027, 332] on icon at bounding box center [1041, 351] width 53 height 53
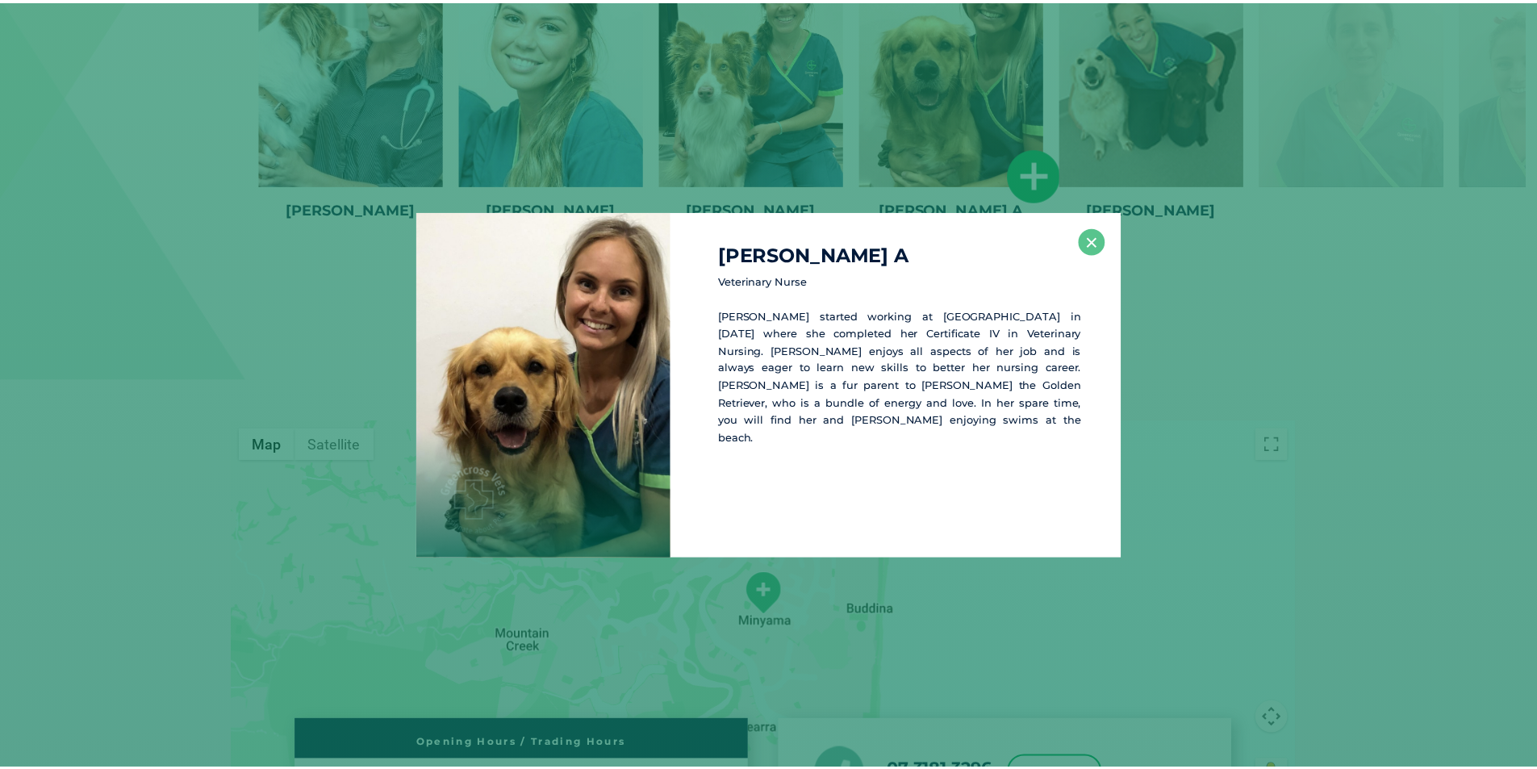
scroll to position [2727, 0]
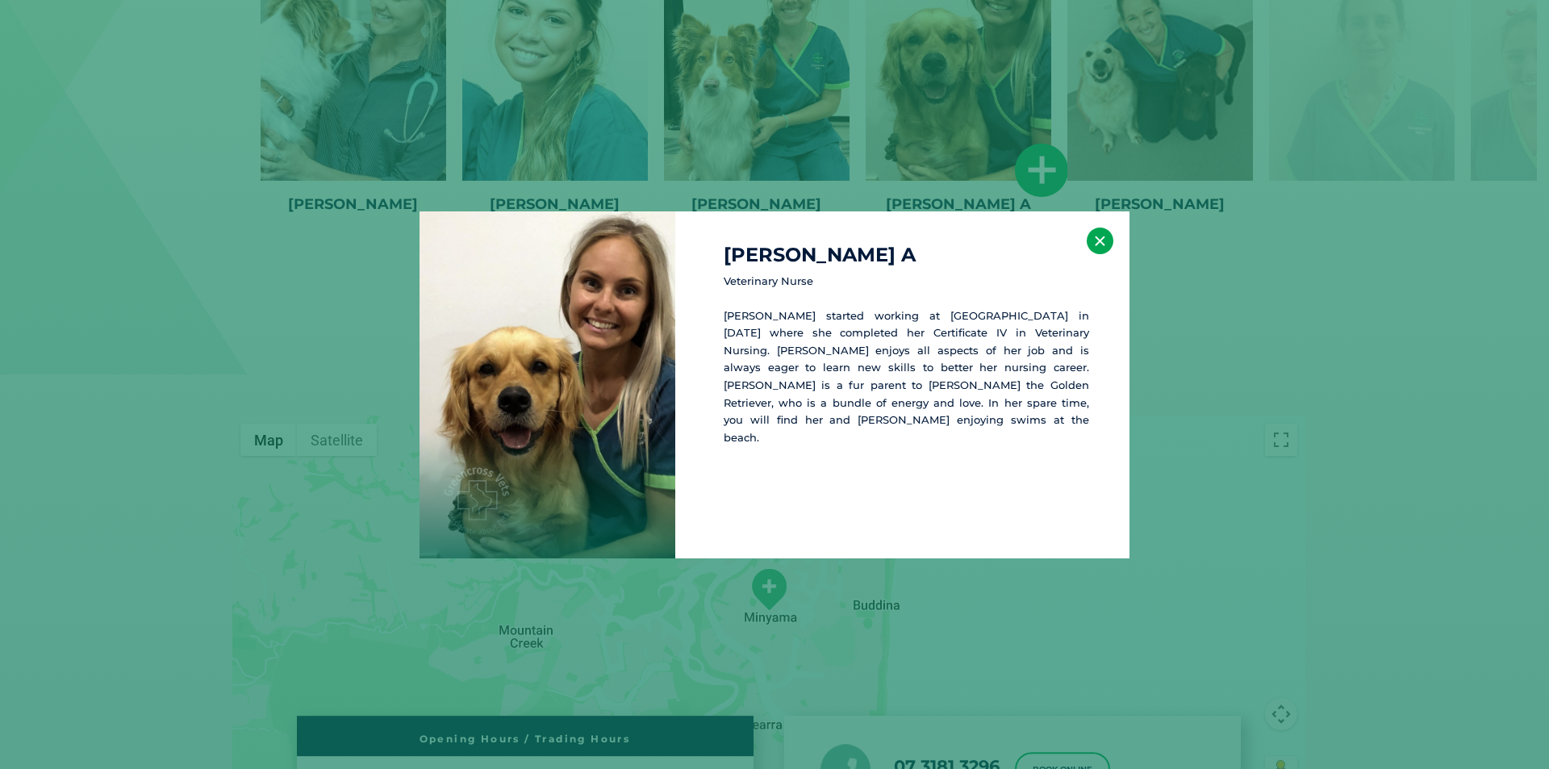
click at [1098, 242] on button "×" at bounding box center [1100, 241] width 27 height 27
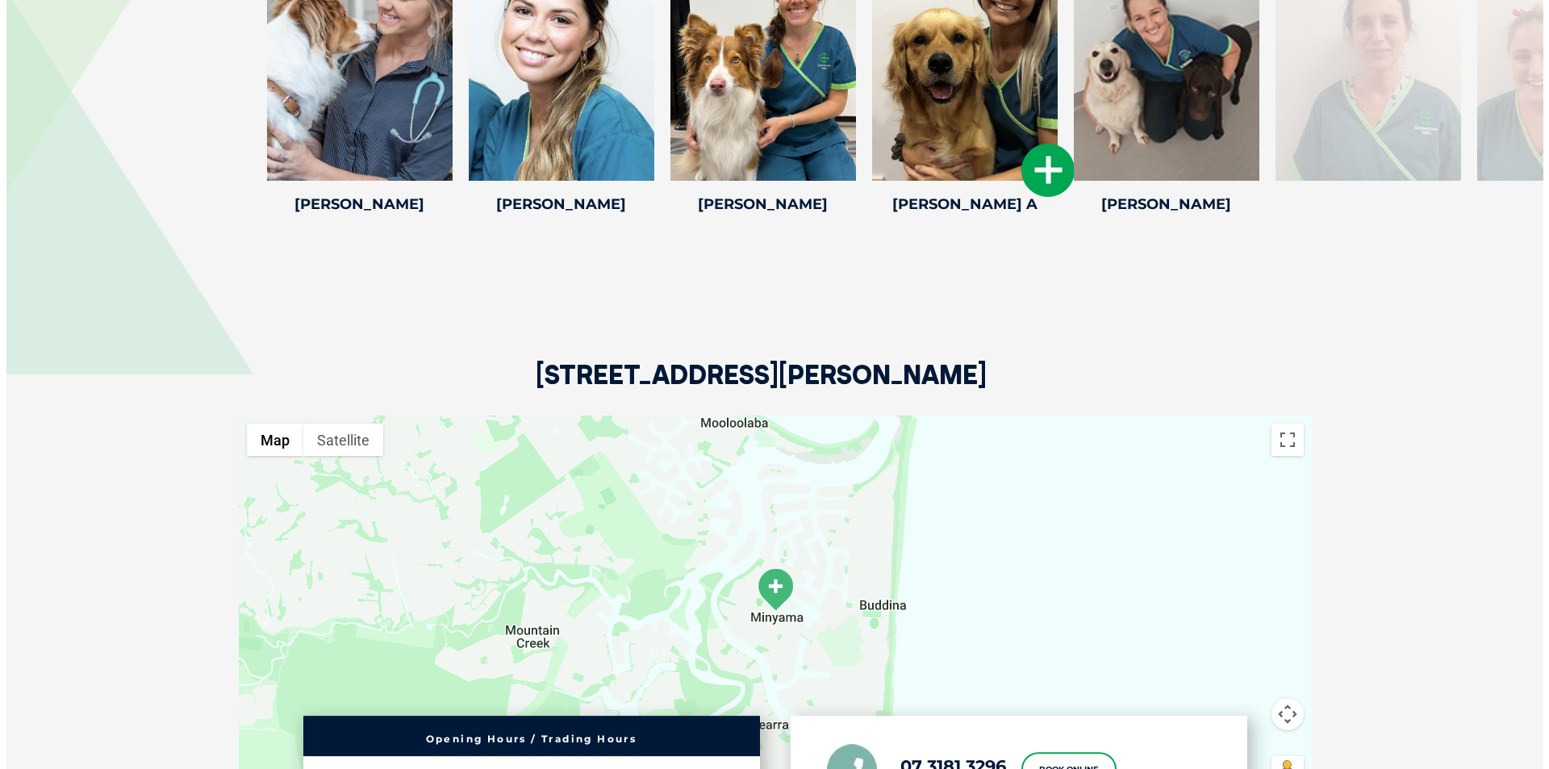
scroll to position [2485, 0]
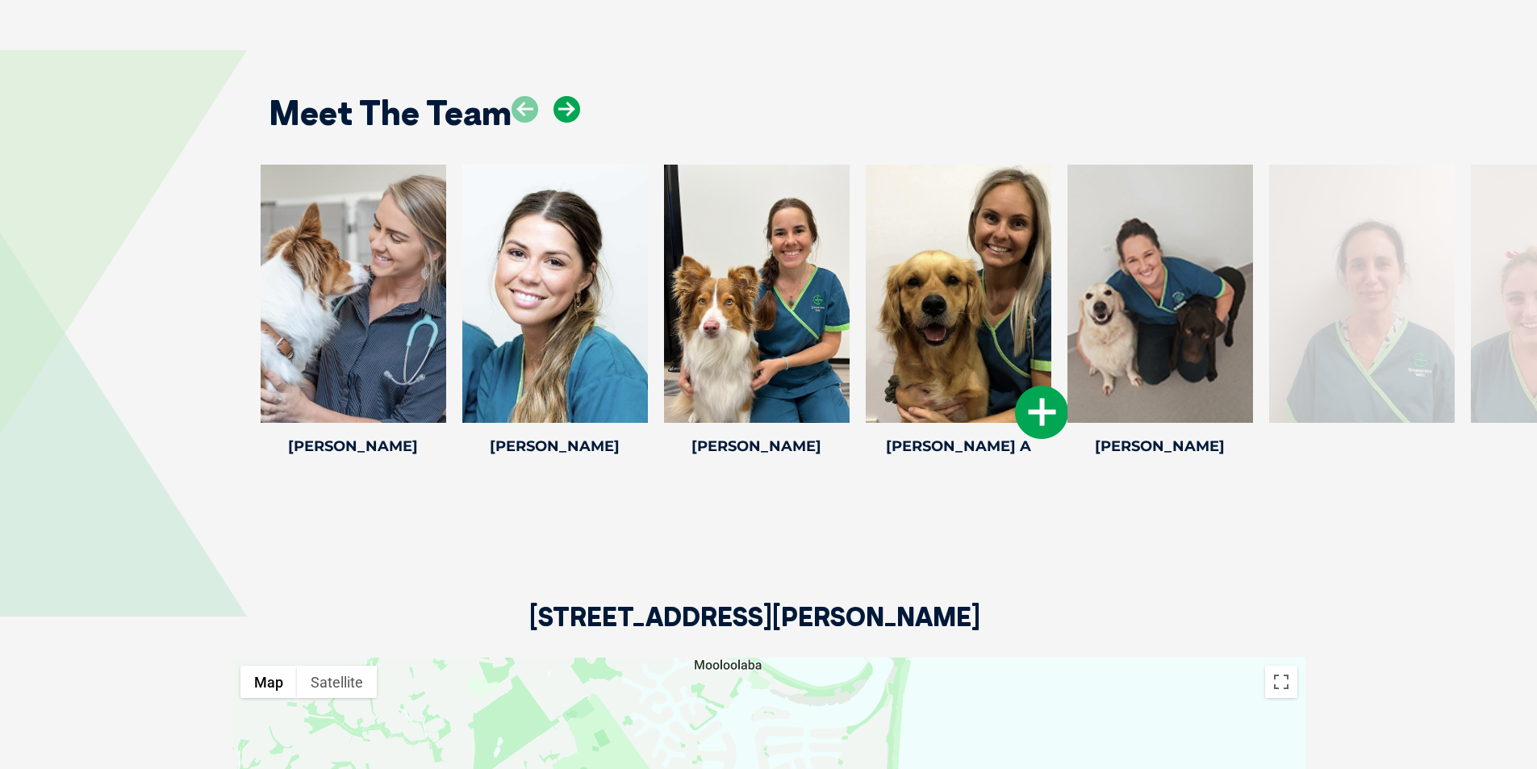
click at [567, 96] on icon at bounding box center [567, 109] width 27 height 27
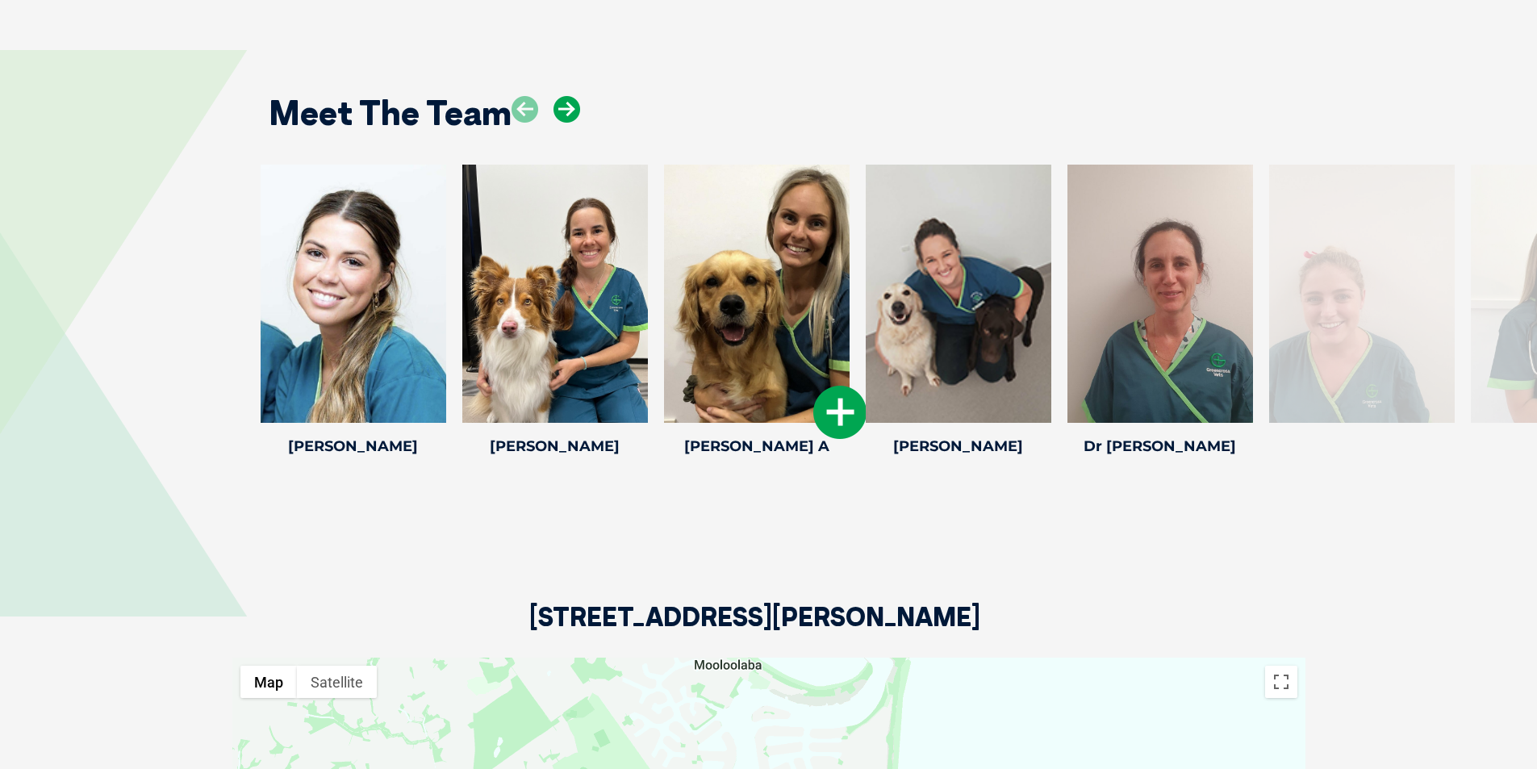
click at [567, 96] on icon at bounding box center [567, 109] width 27 height 27
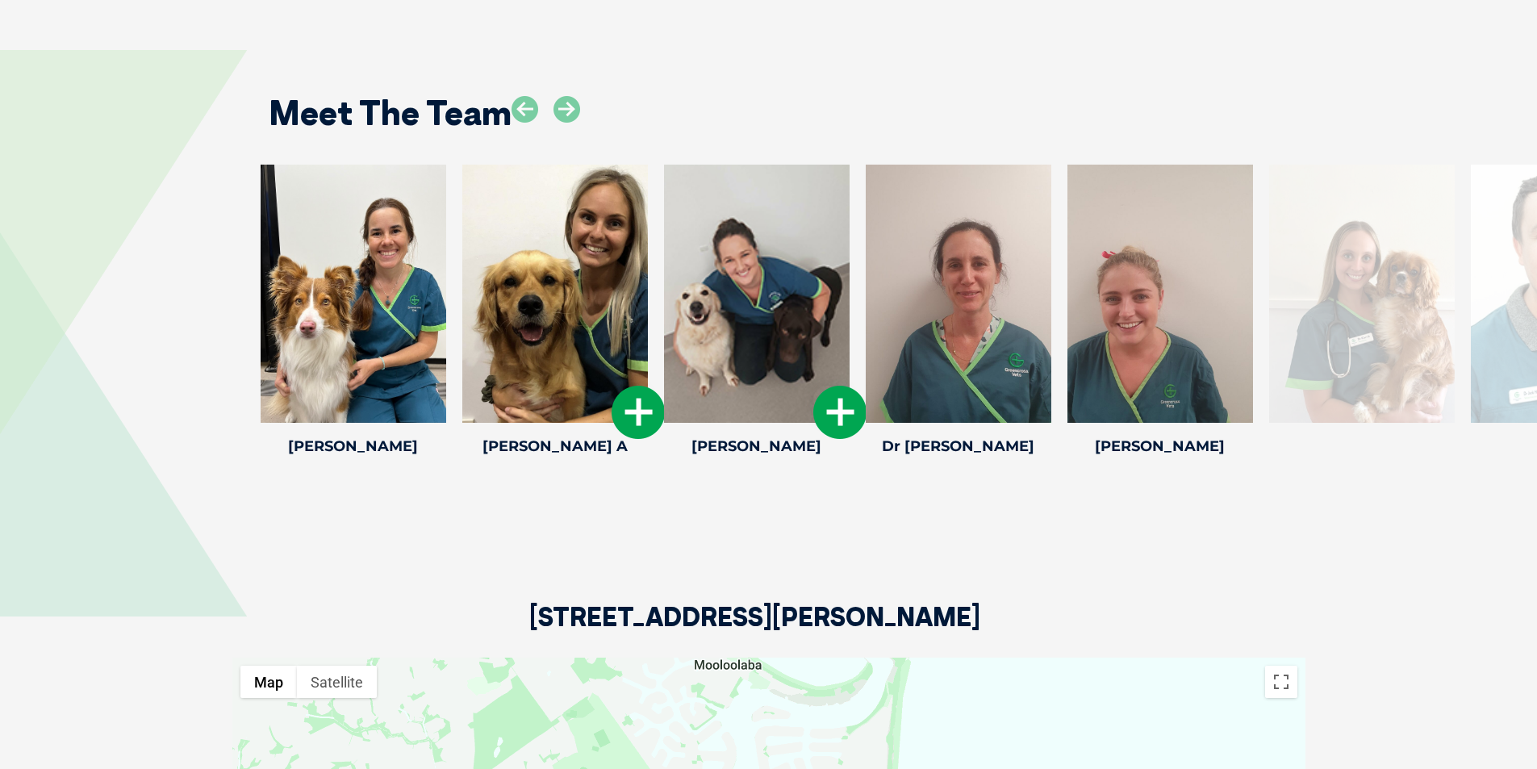
click at [836, 387] on icon at bounding box center [839, 412] width 53 height 53
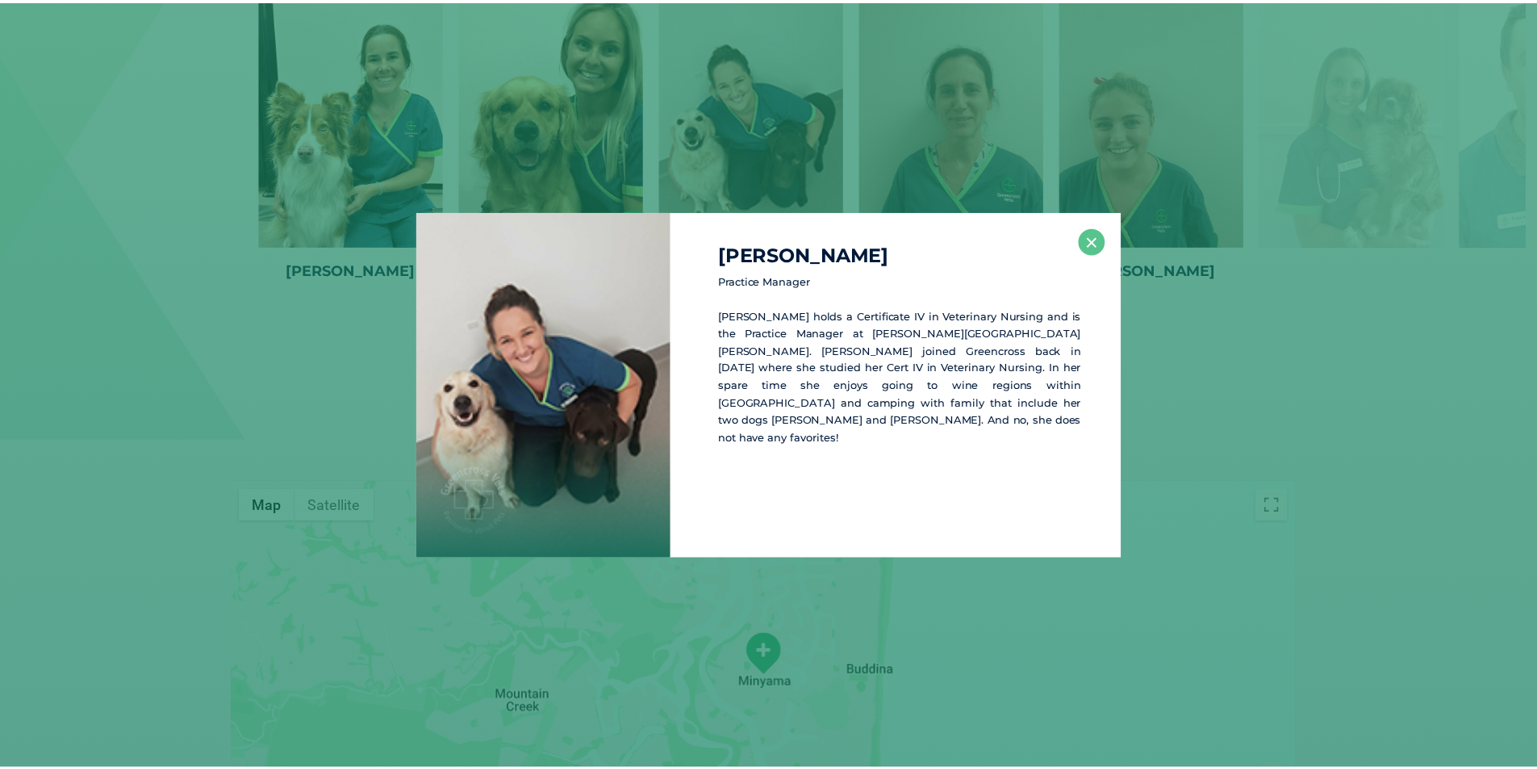
scroll to position [2667, 0]
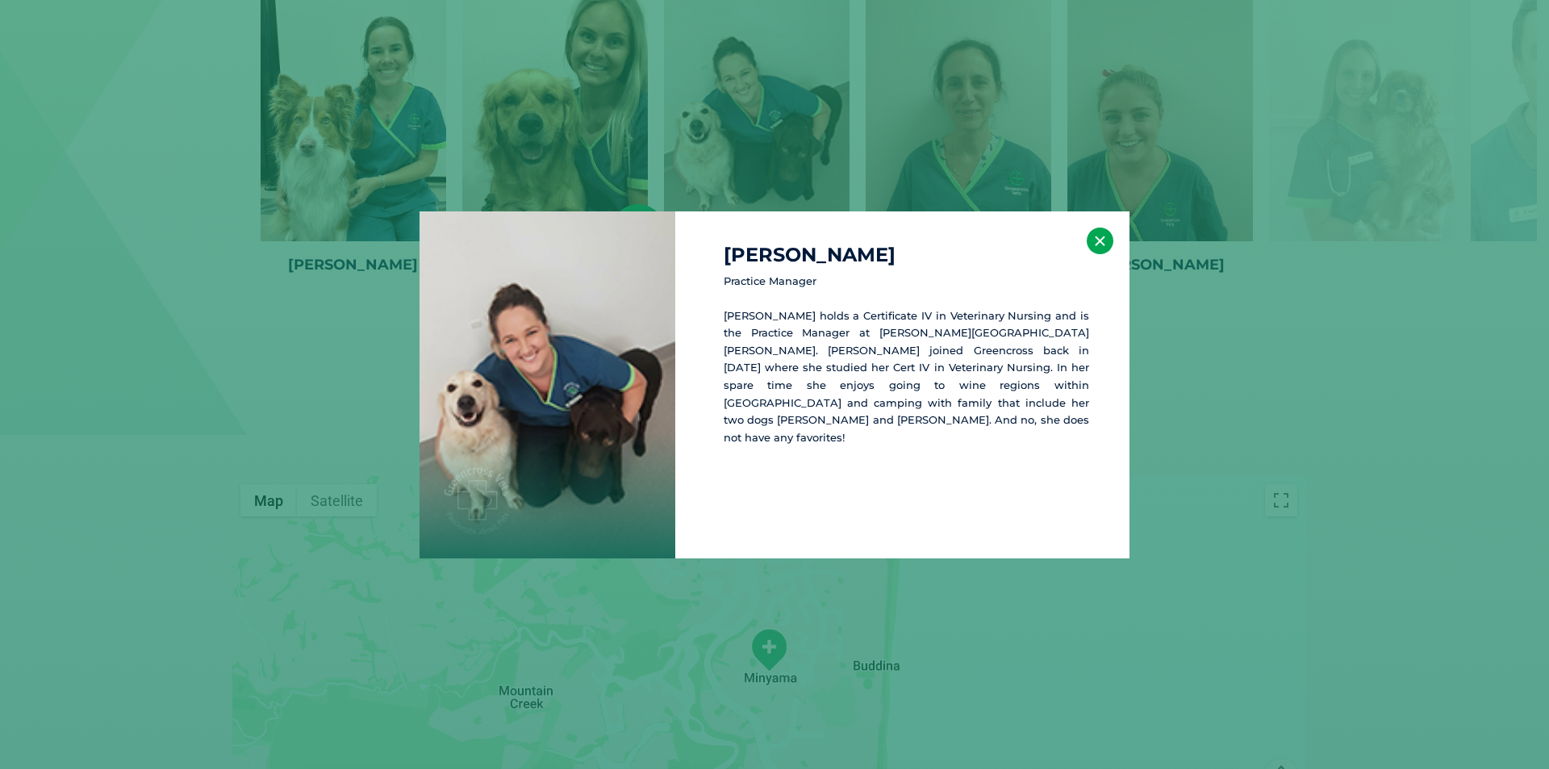
click at [1099, 243] on button "×" at bounding box center [1100, 241] width 27 height 27
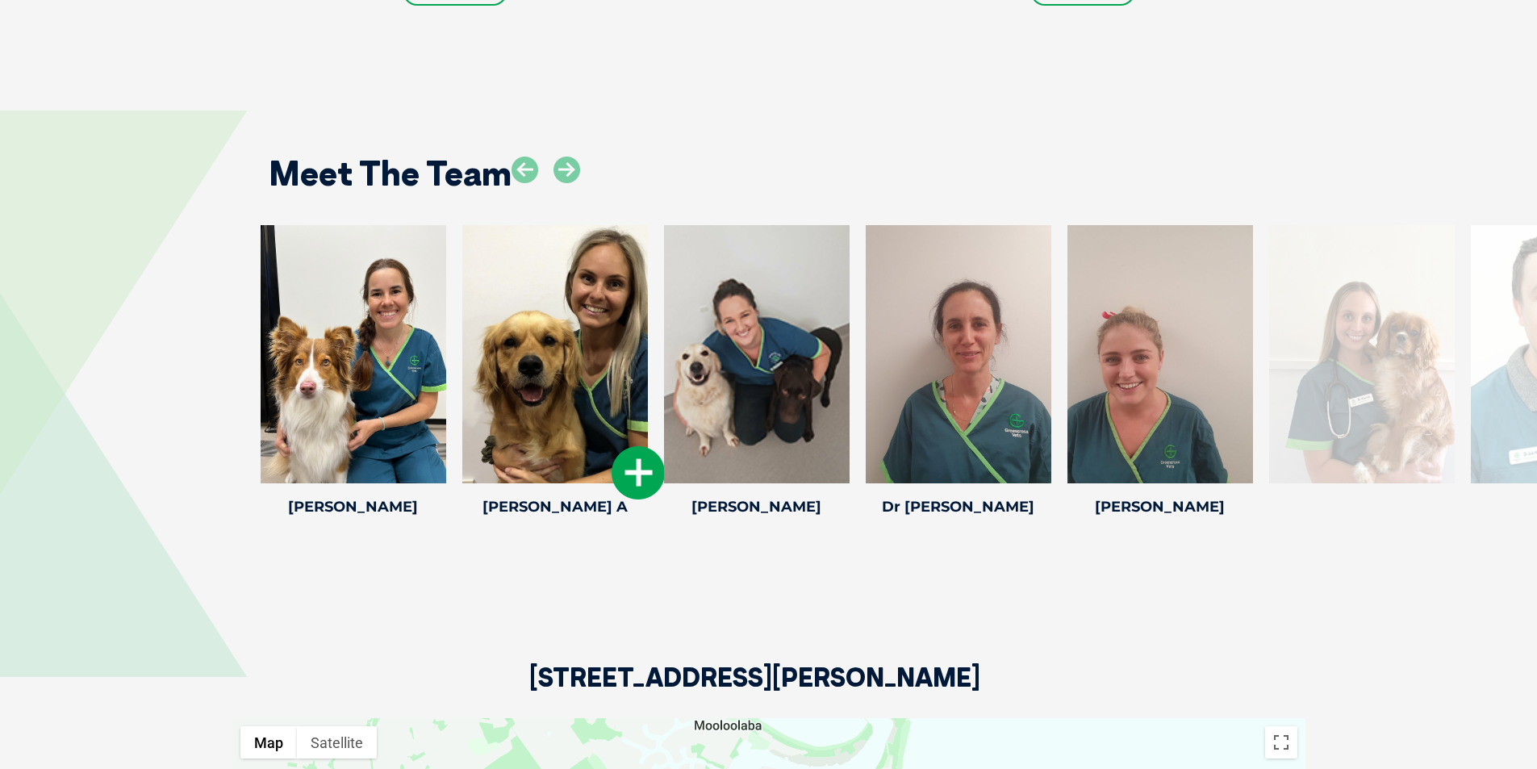
scroll to position [2263, 0]
